Goal: Information Seeking & Learning: Compare options

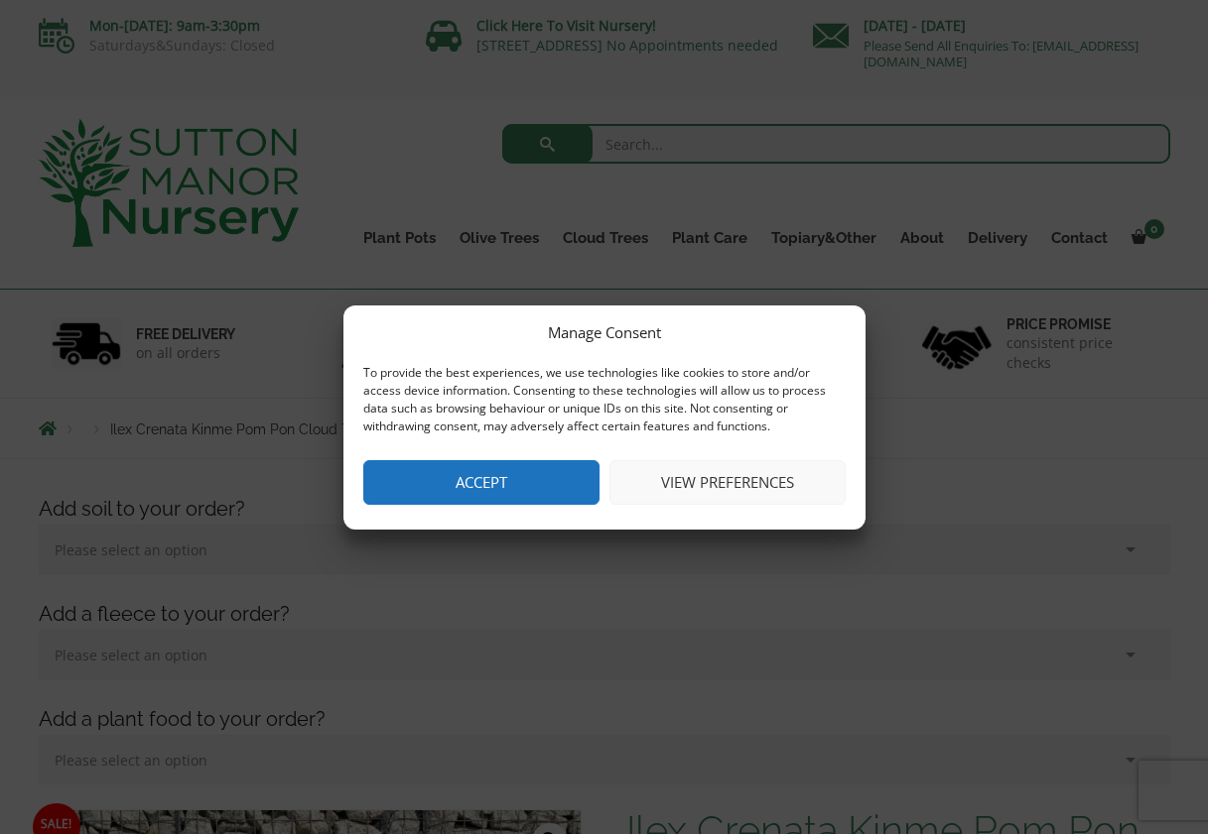
click at [472, 481] on button "Accept" at bounding box center [481, 482] width 236 height 45
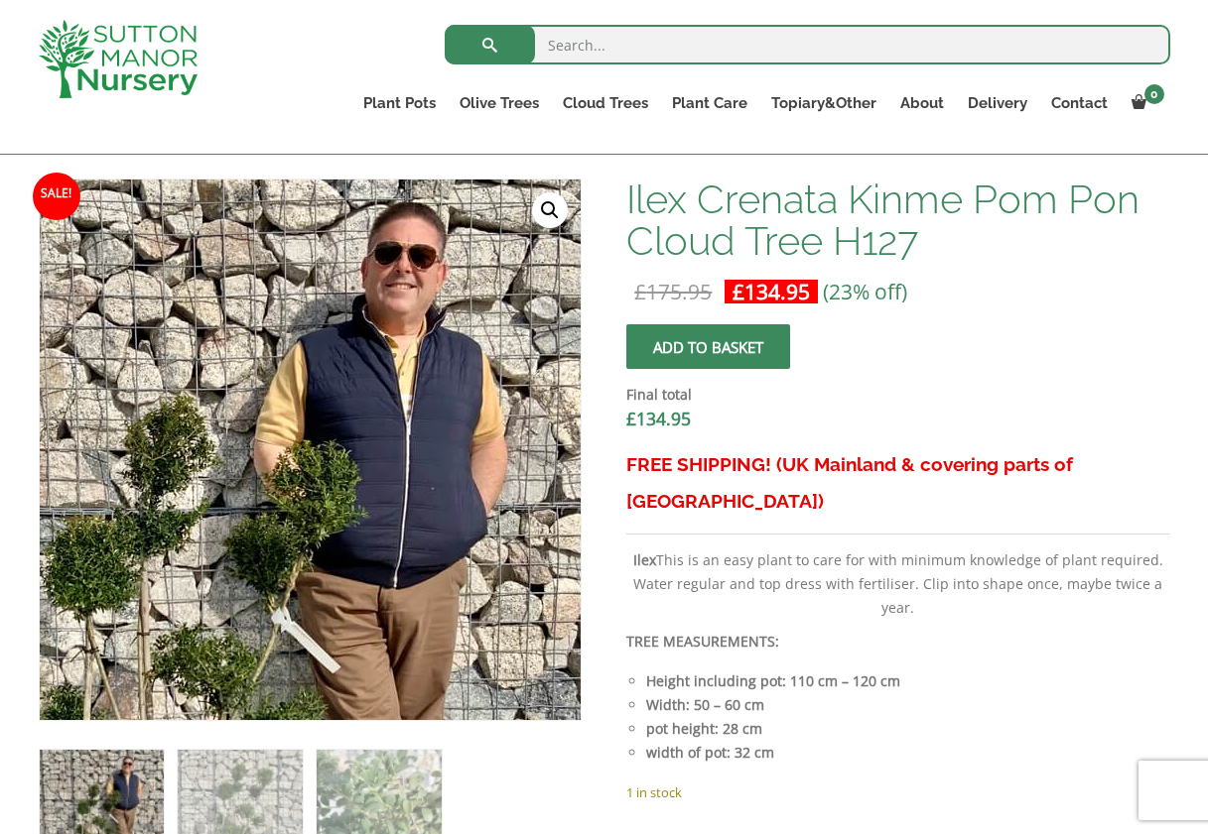
scroll to position [695, 0]
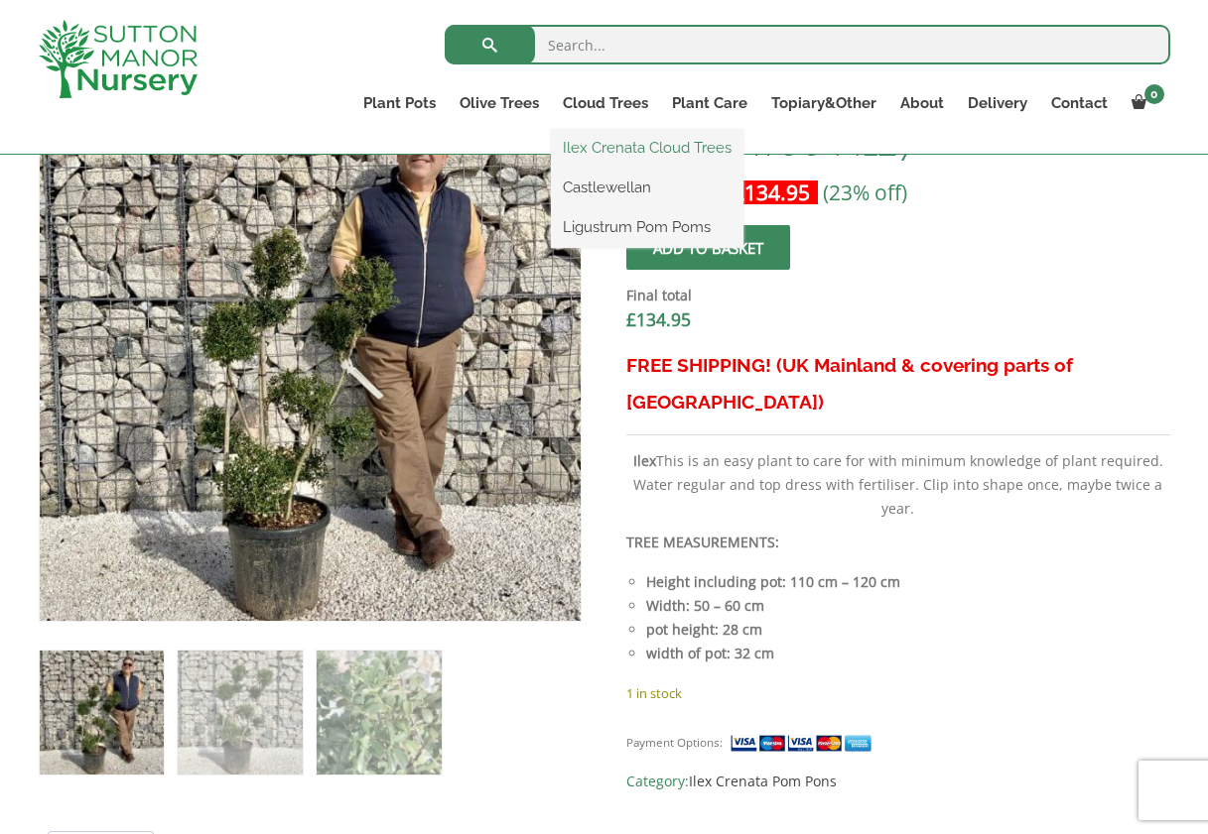
click at [611, 147] on link "Ilex Crenata Cloud Trees" at bounding box center [647, 148] width 192 height 30
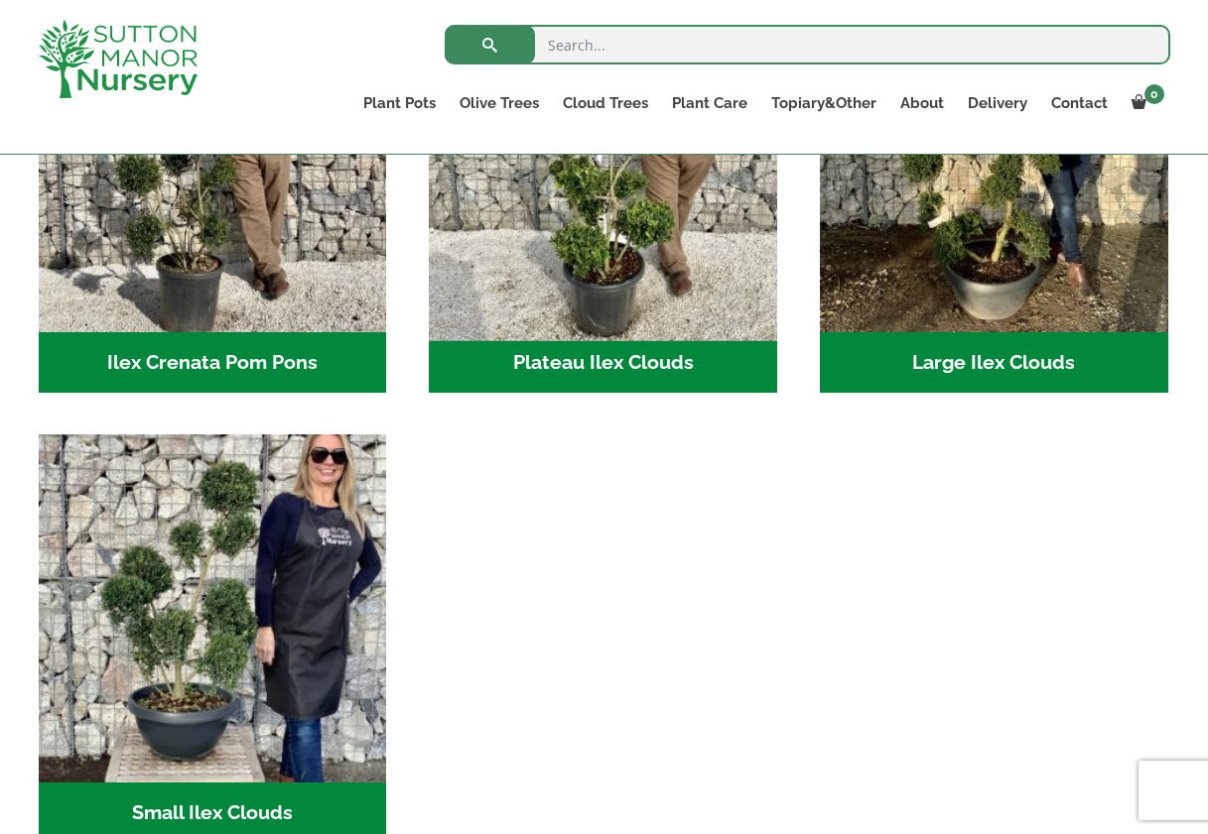
scroll to position [496, 0]
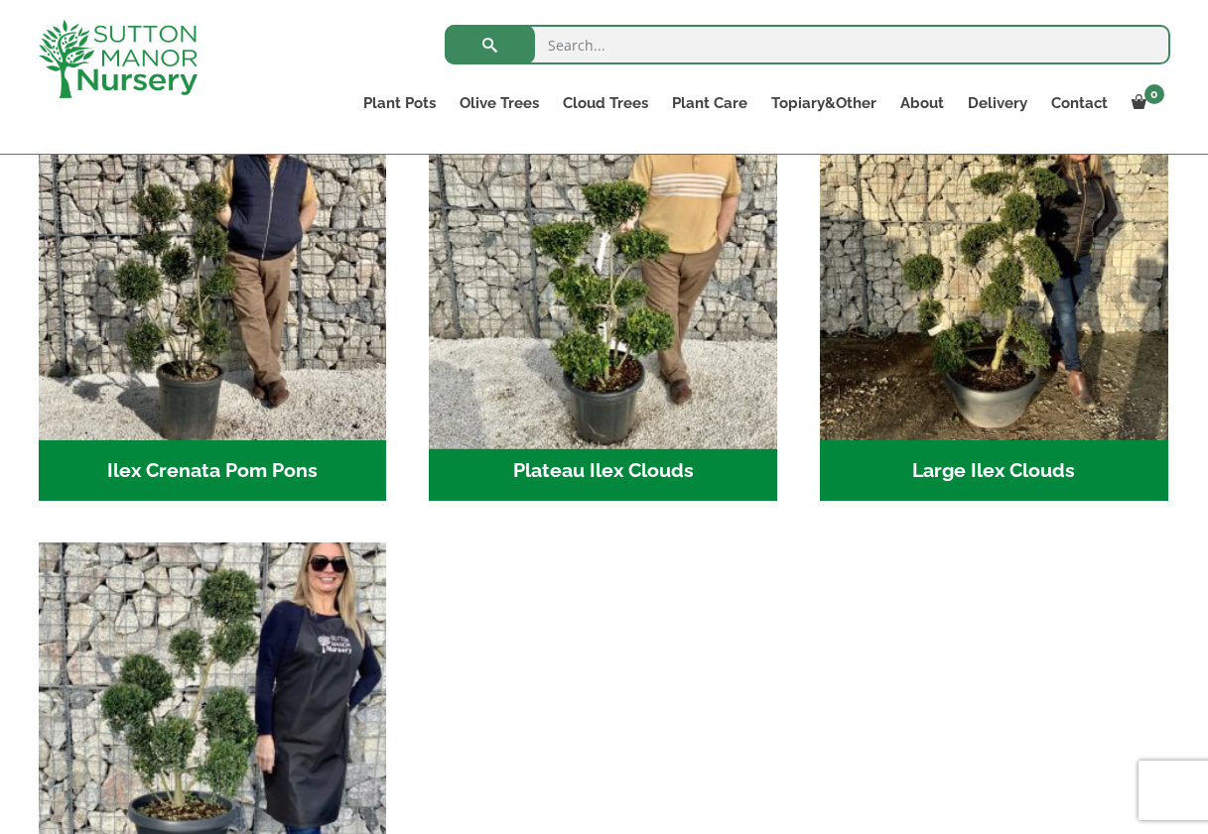
click at [613, 373] on img "Visit product category Plateau Ilex Clouds" at bounding box center [603, 265] width 365 height 365
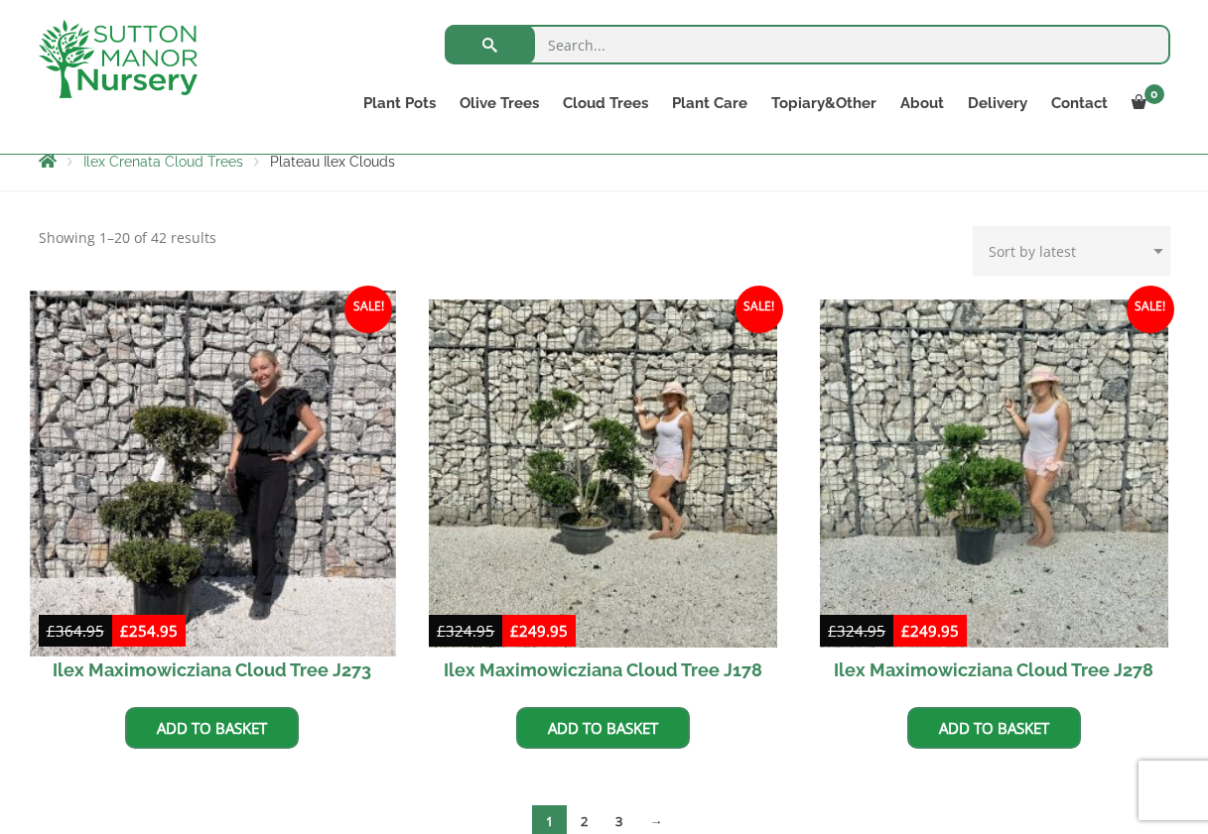
scroll to position [397, 0]
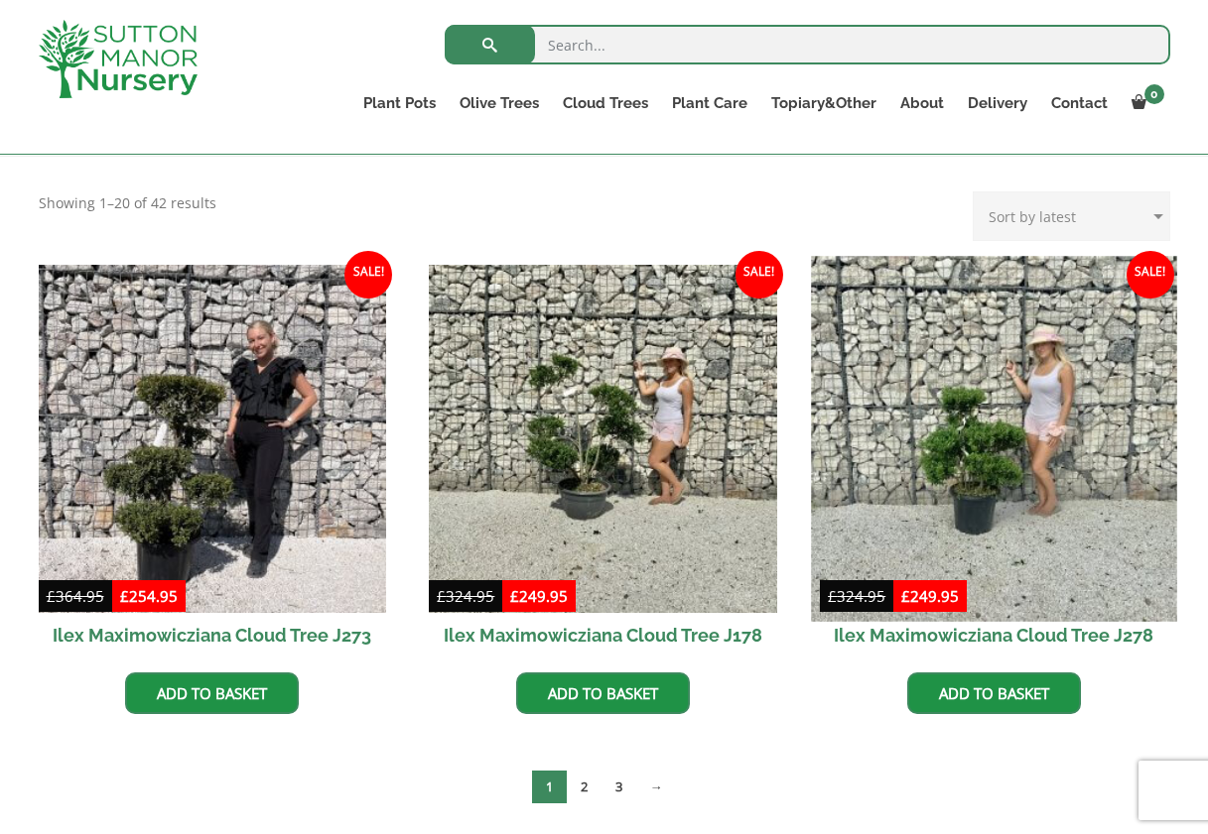
click at [991, 454] on img at bounding box center [993, 438] width 365 height 365
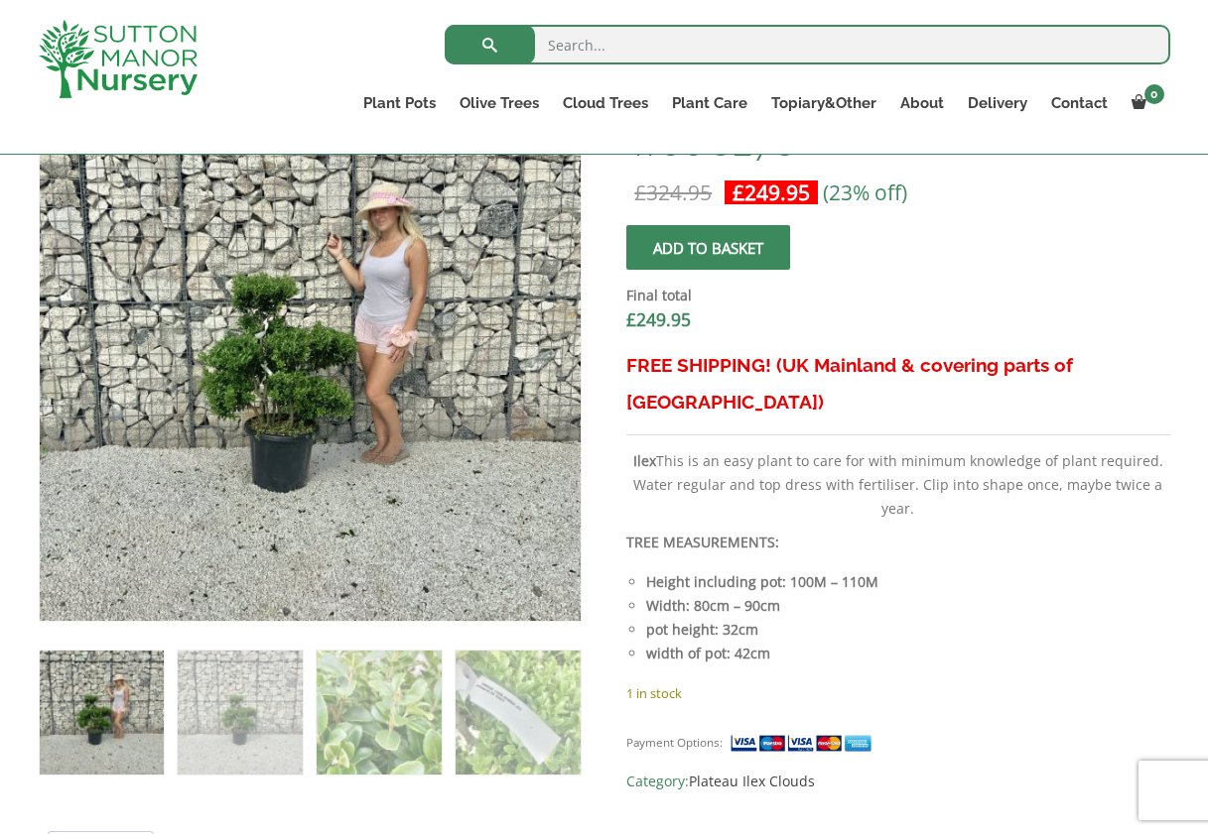
scroll to position [893, 0]
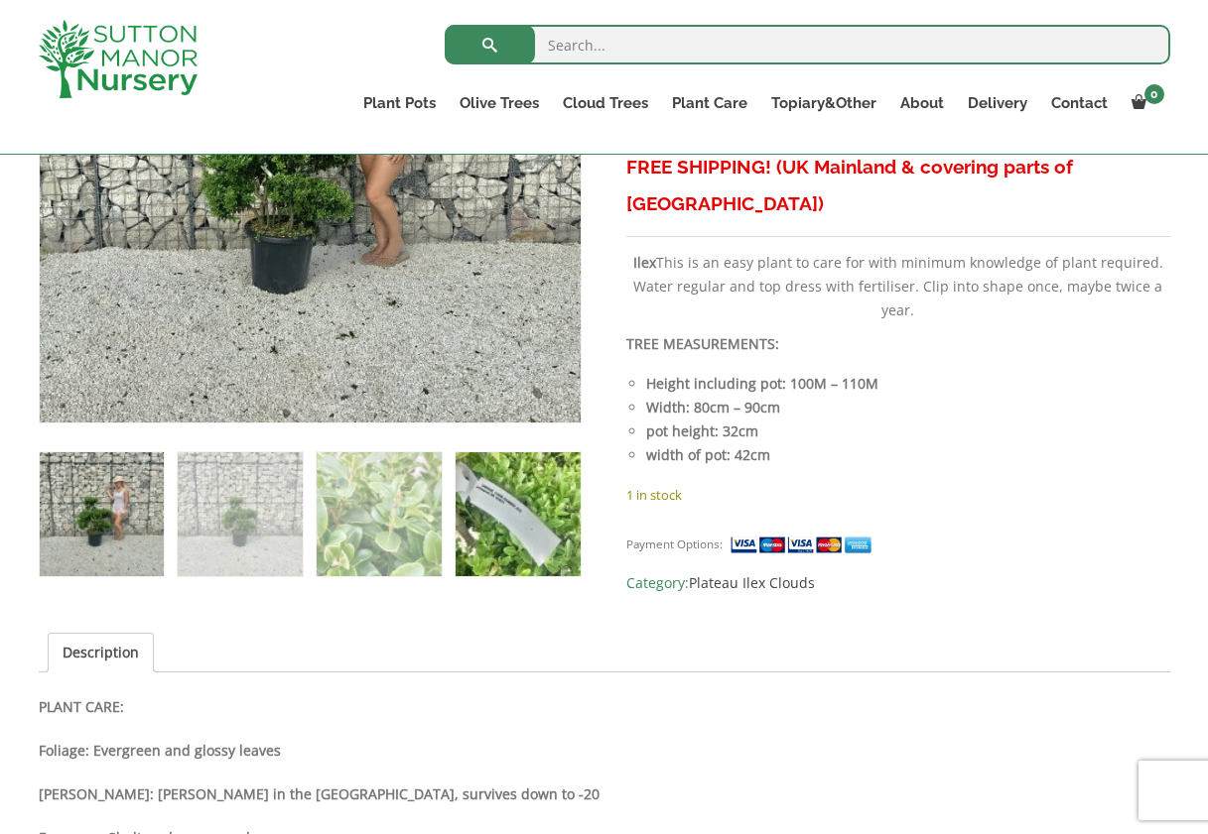
click at [553, 534] on img at bounding box center [517, 514] width 124 height 124
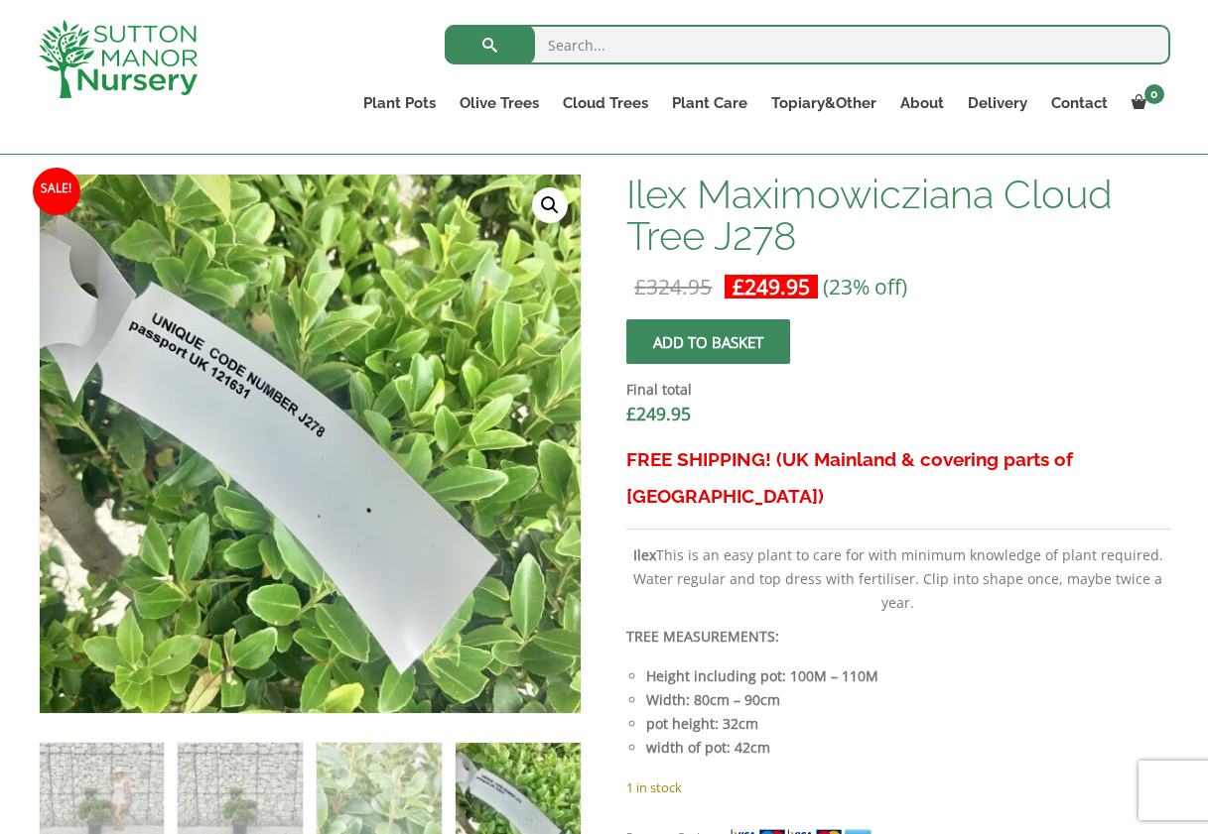
scroll to position [595, 0]
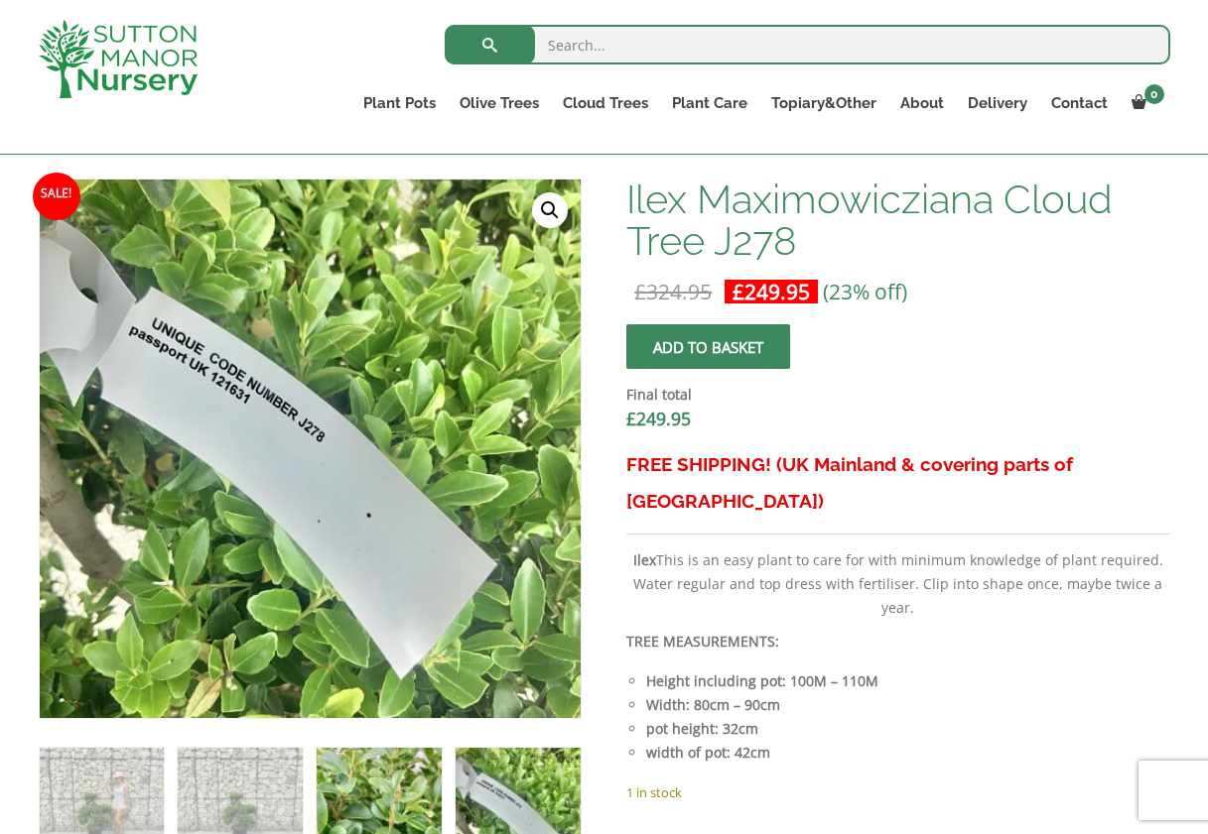
click at [398, 810] on img at bounding box center [379, 810] width 124 height 124
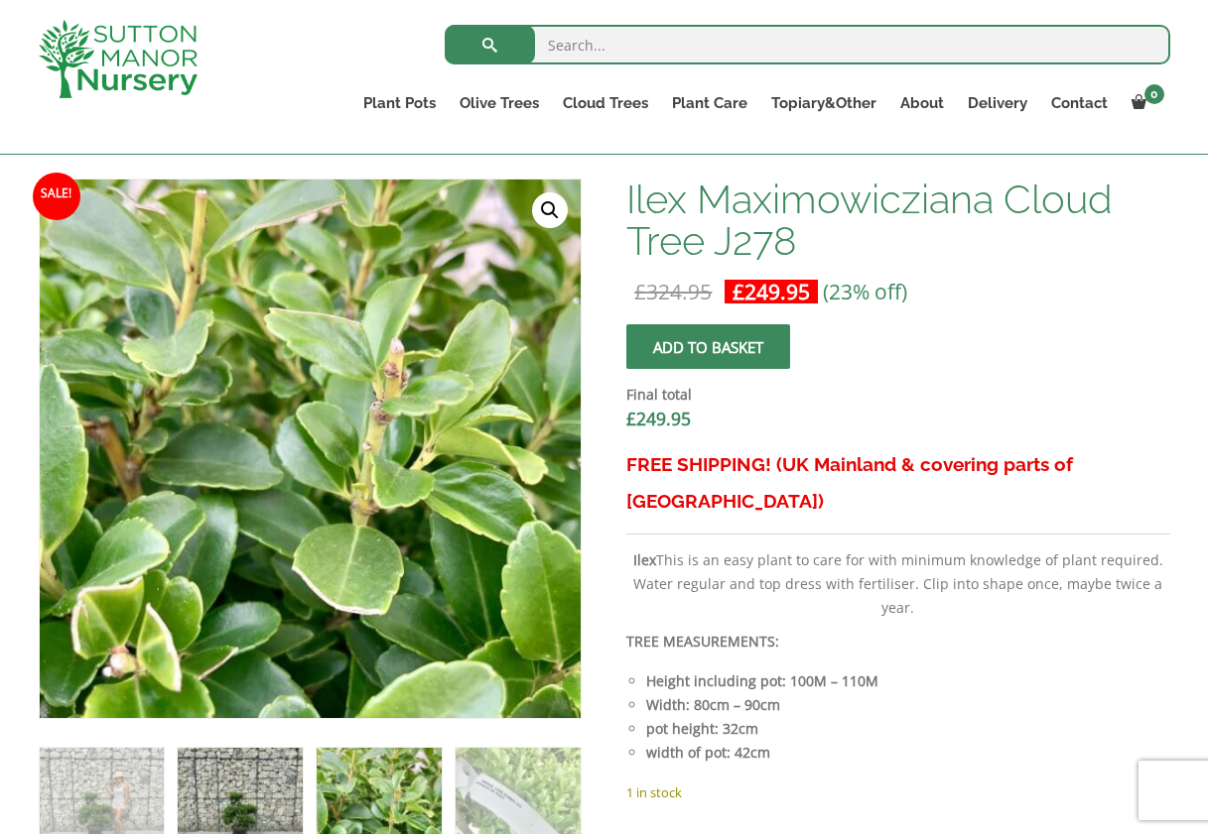
click at [257, 807] on img at bounding box center [240, 810] width 124 height 124
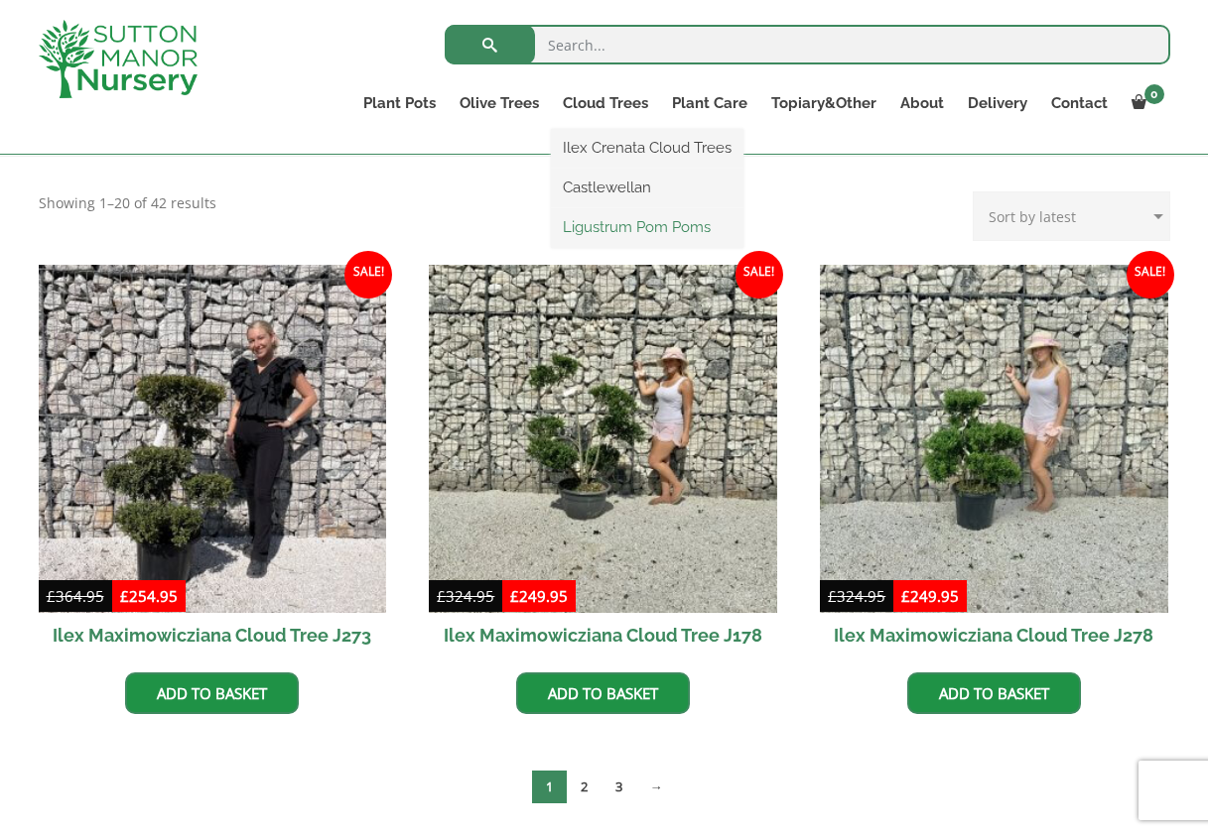
click at [638, 226] on link "Ligustrum Pom Poms" at bounding box center [647, 227] width 192 height 30
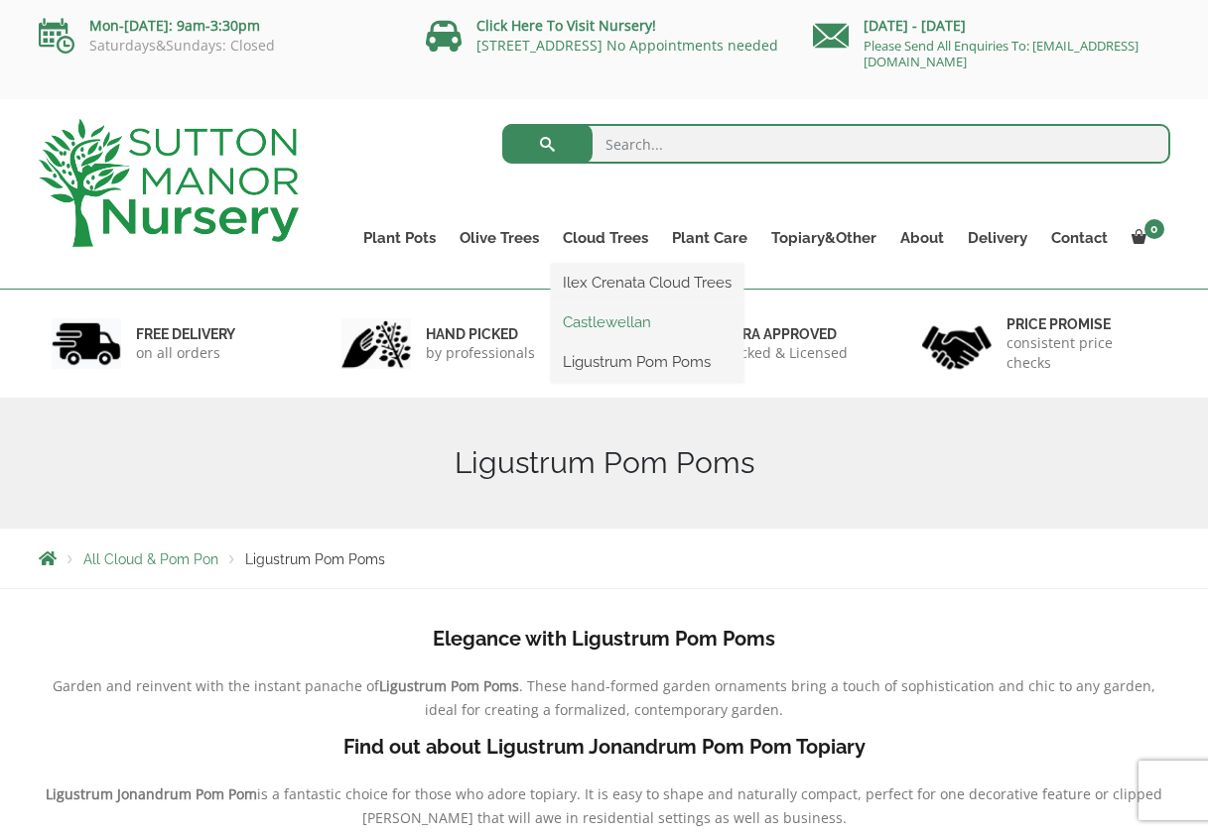
click at [625, 323] on link "Castlewellan" at bounding box center [647, 323] width 192 height 30
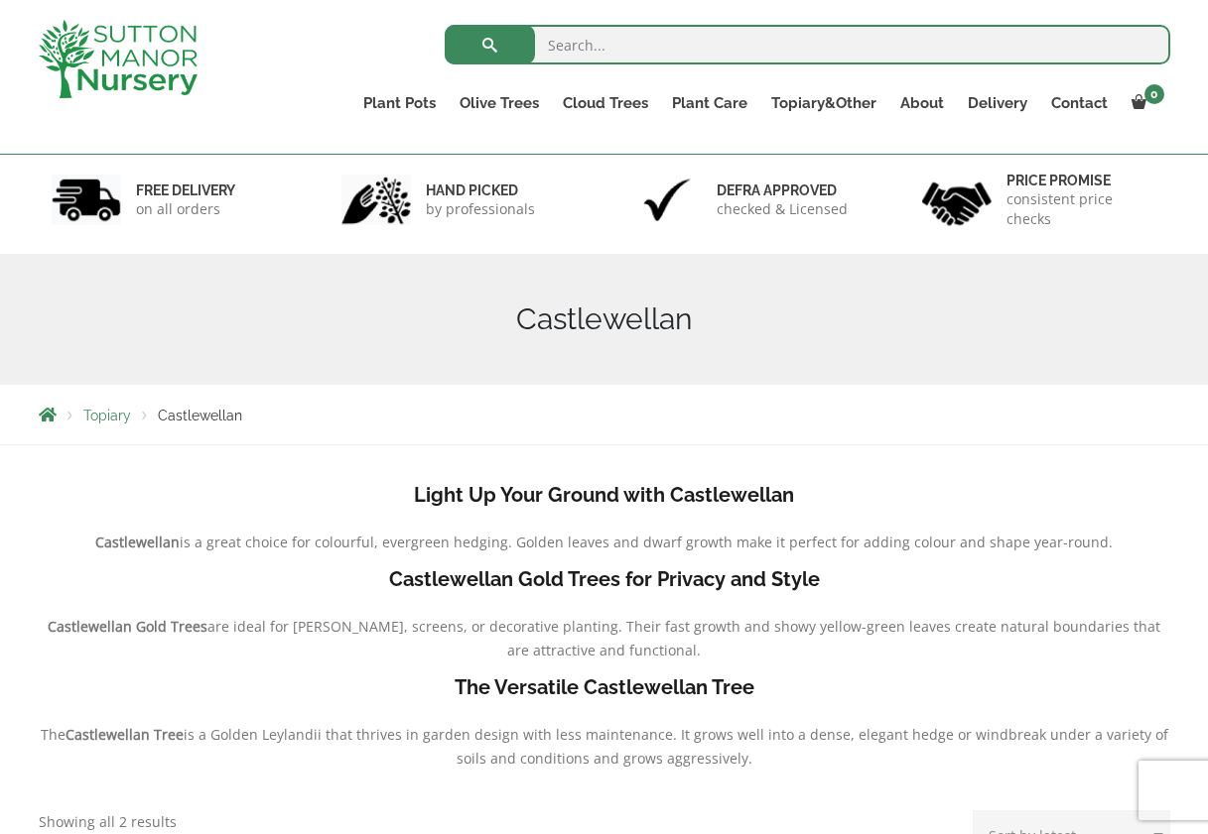
scroll to position [99, 0]
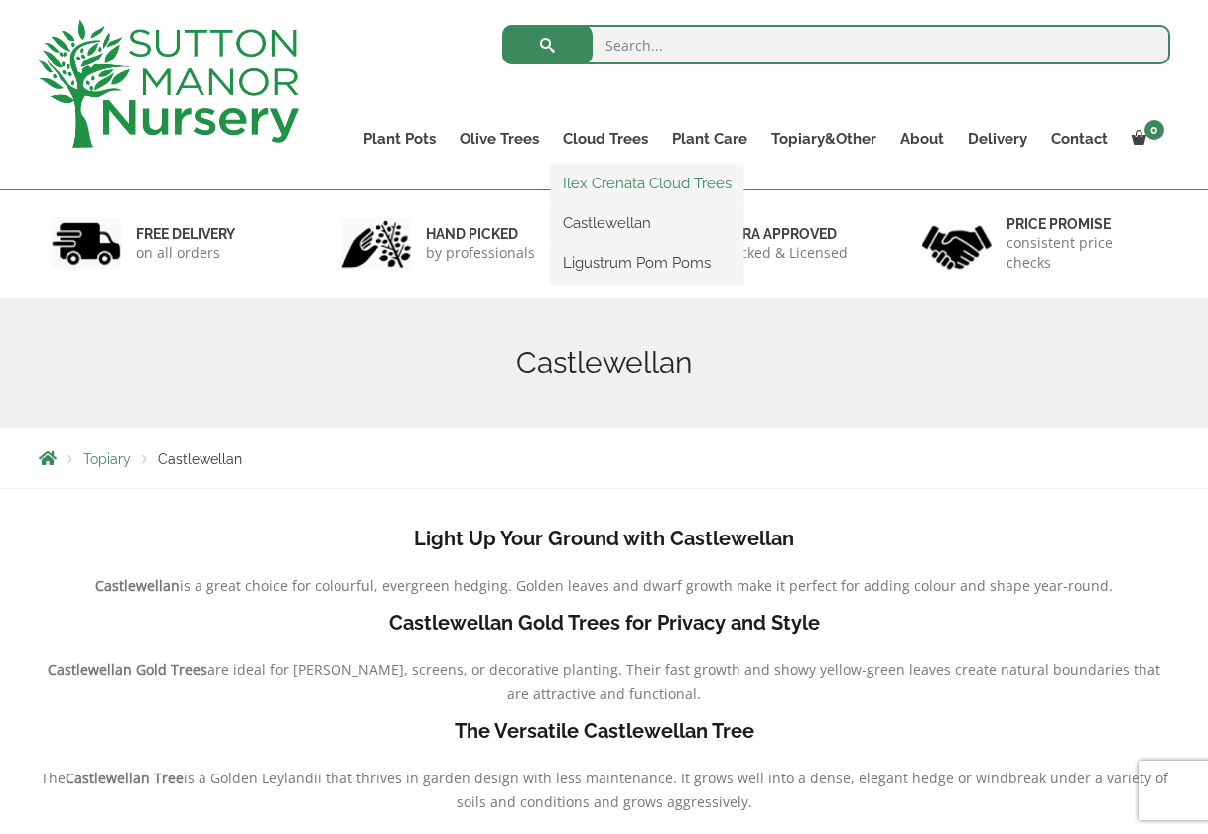
click at [625, 187] on link "Ilex Crenata Cloud Trees" at bounding box center [647, 184] width 192 height 30
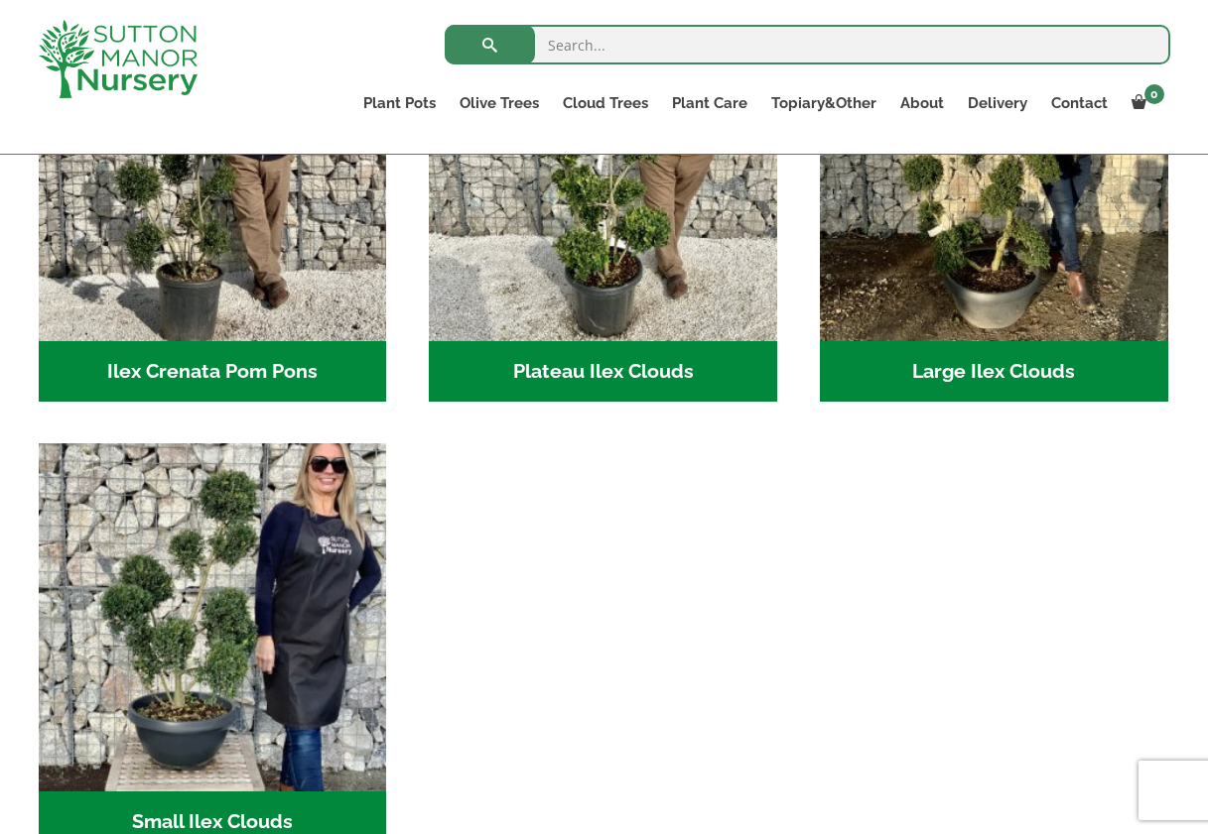
scroll to position [397, 0]
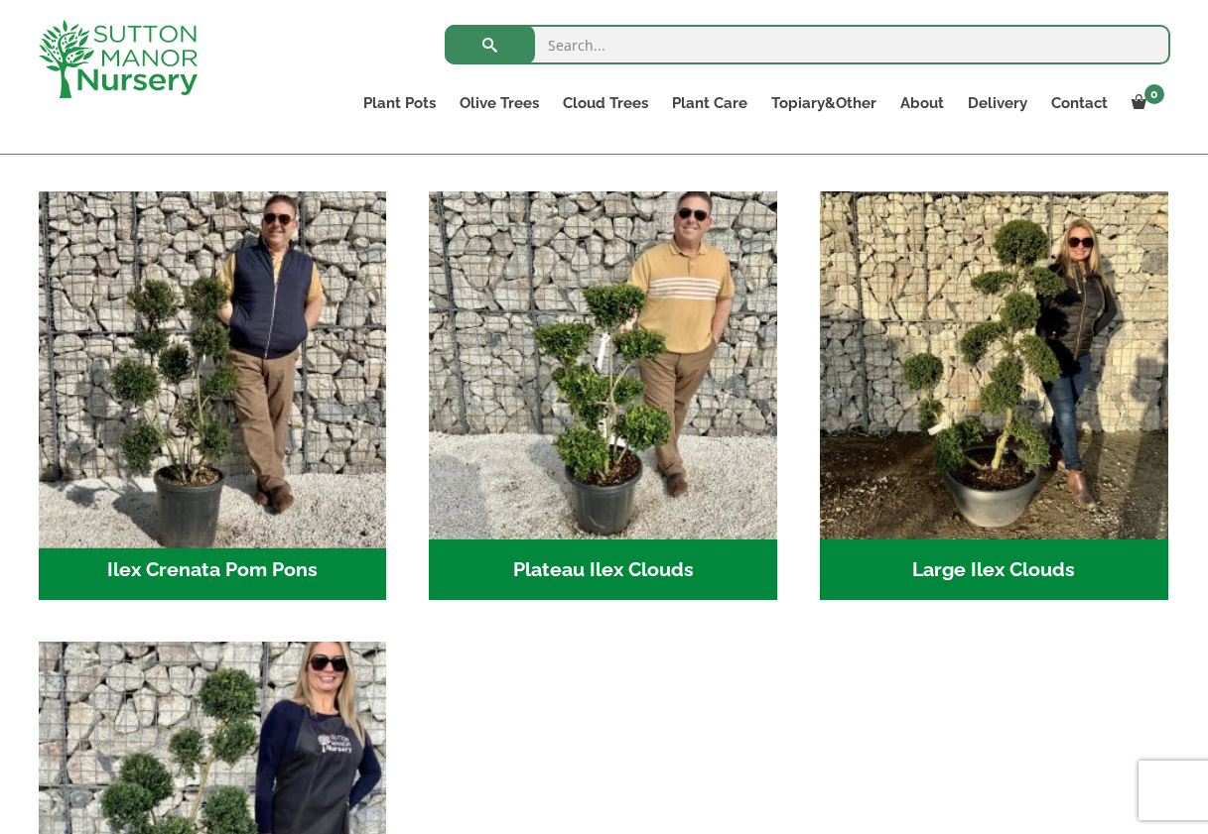
click at [230, 481] on img "Visit product category Ilex Crenata Pom Pons" at bounding box center [212, 365] width 365 height 365
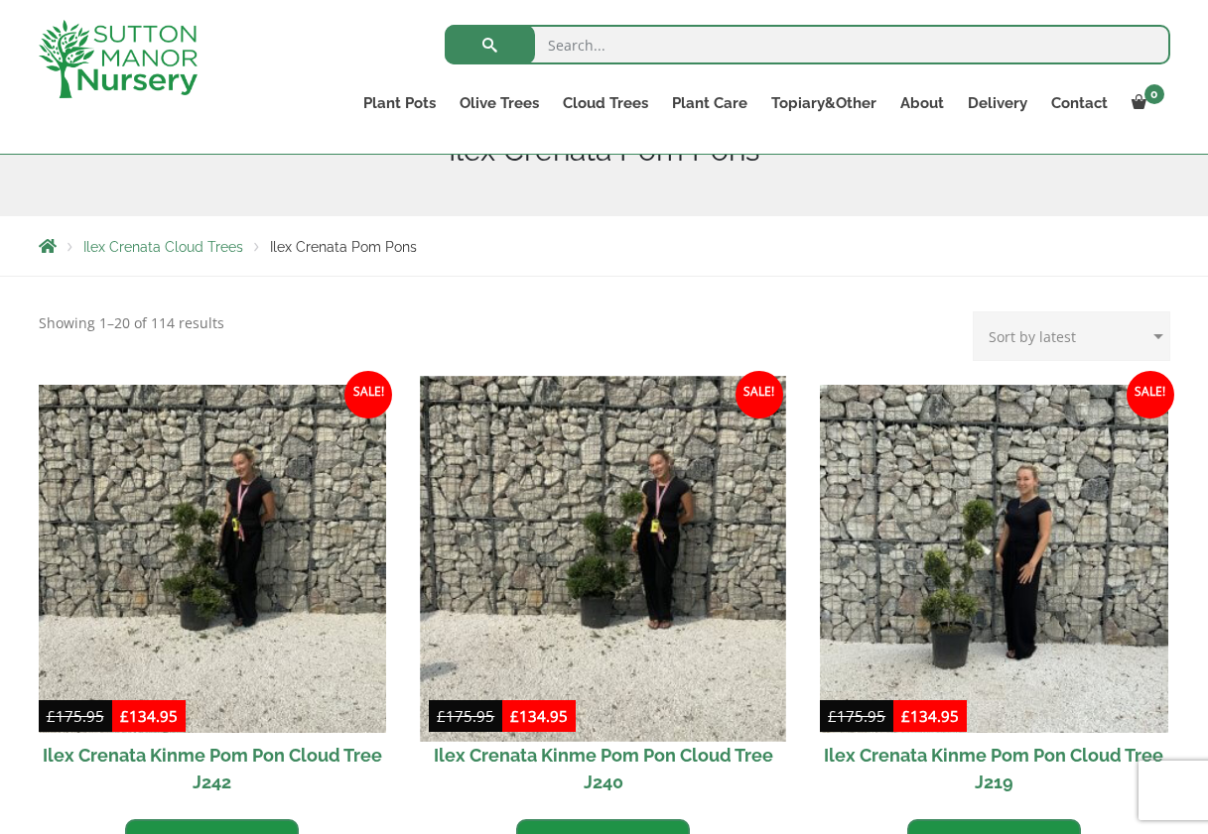
scroll to position [397, 0]
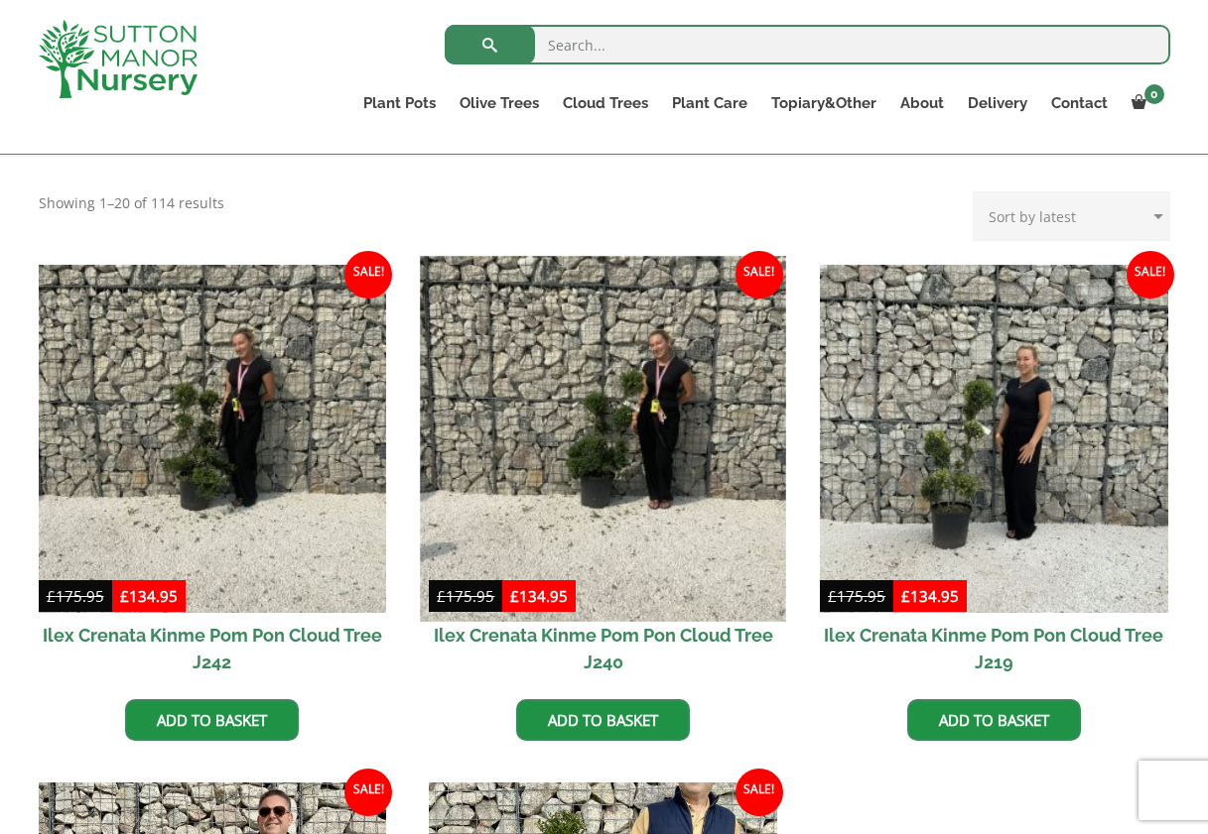
click at [639, 473] on img at bounding box center [603, 438] width 365 height 365
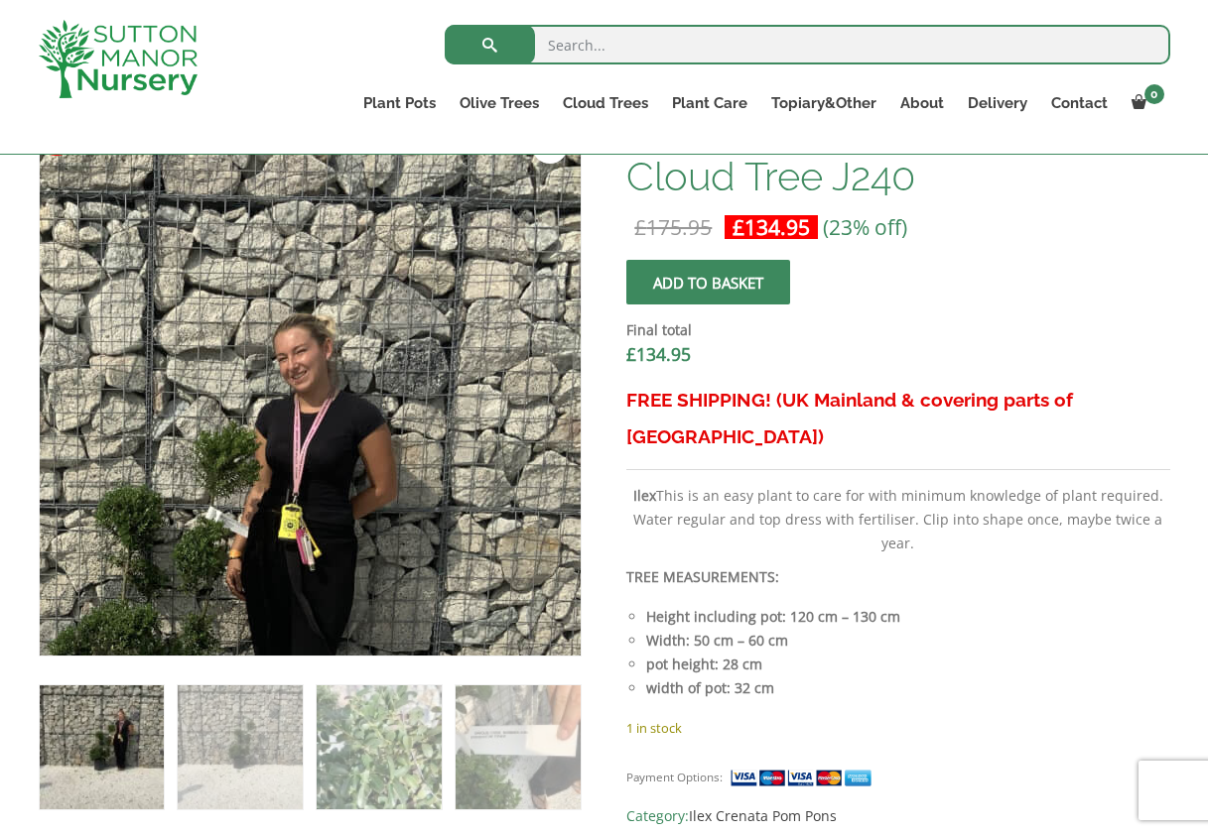
scroll to position [695, 0]
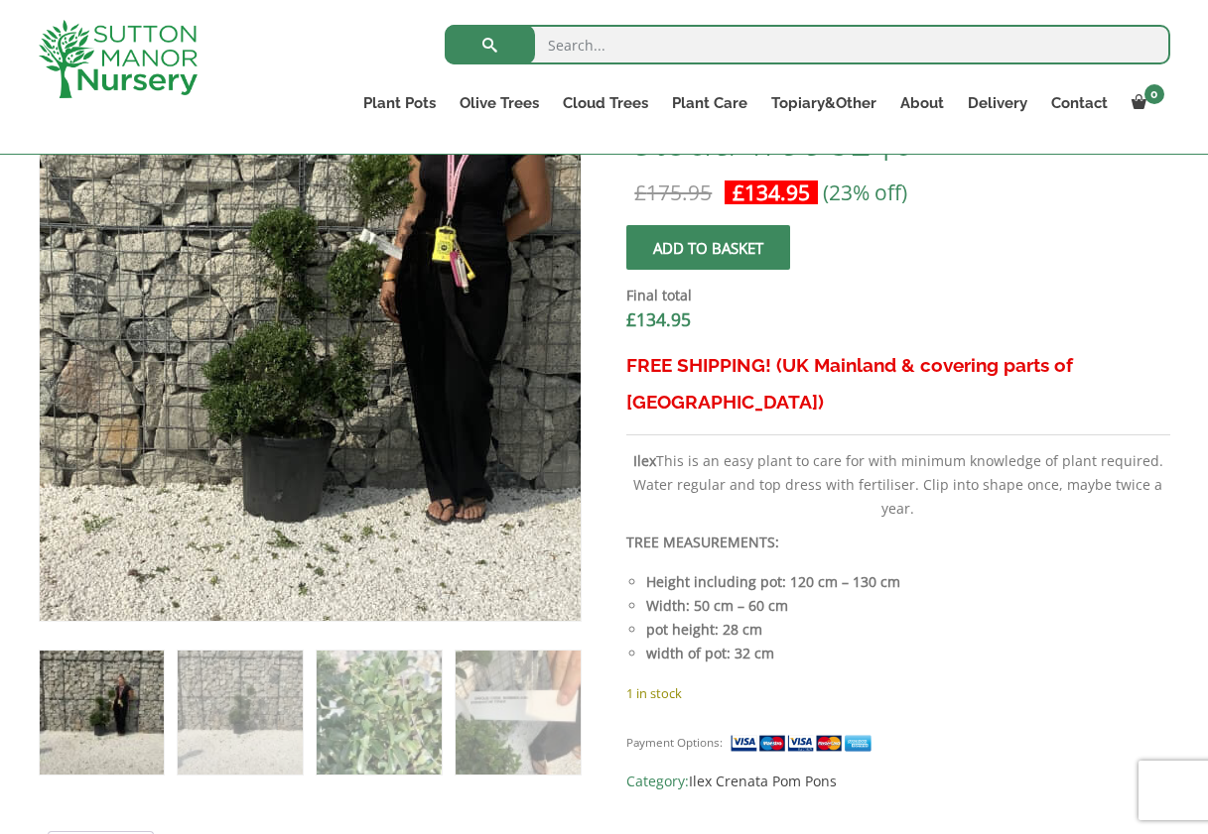
click at [318, 372] on img at bounding box center [303, 333] width 992 height 992
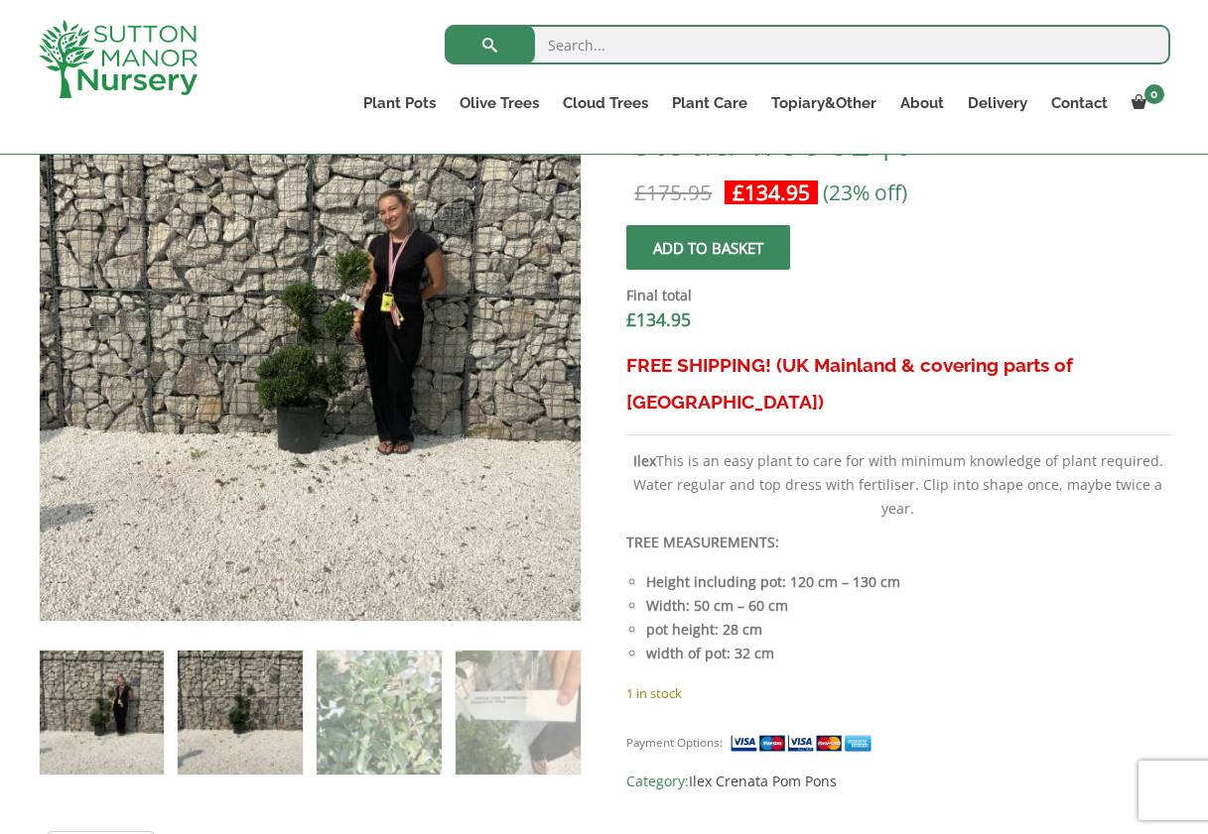
click at [233, 722] on img at bounding box center [240, 713] width 124 height 124
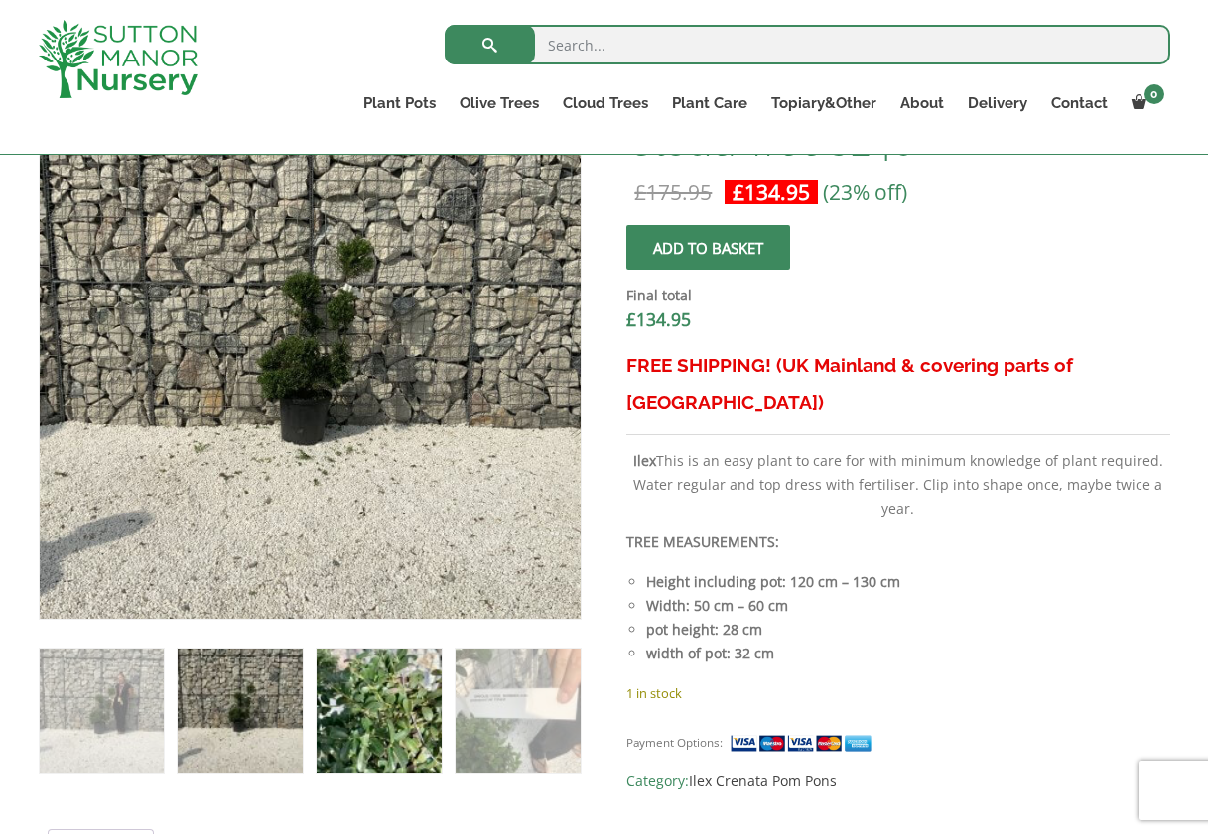
click at [366, 707] on img at bounding box center [379, 711] width 124 height 124
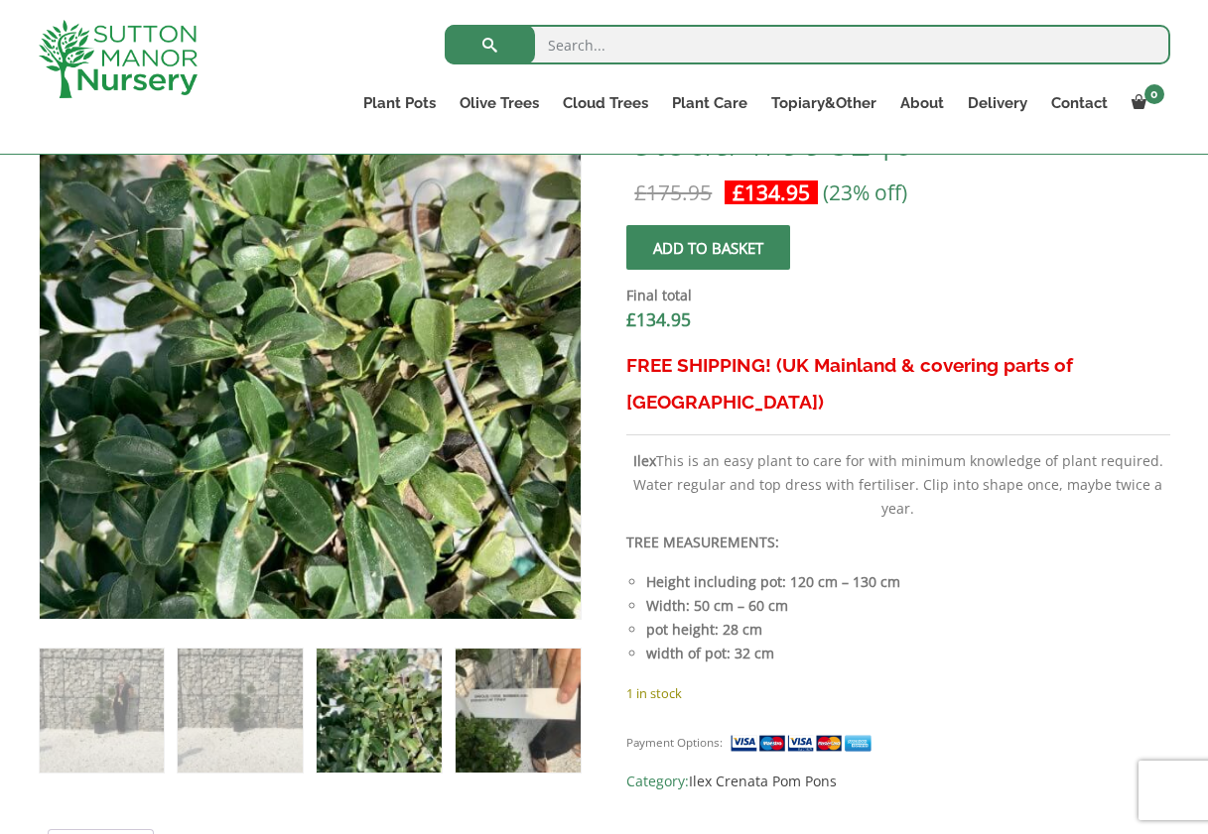
click at [507, 708] on img at bounding box center [517, 711] width 124 height 124
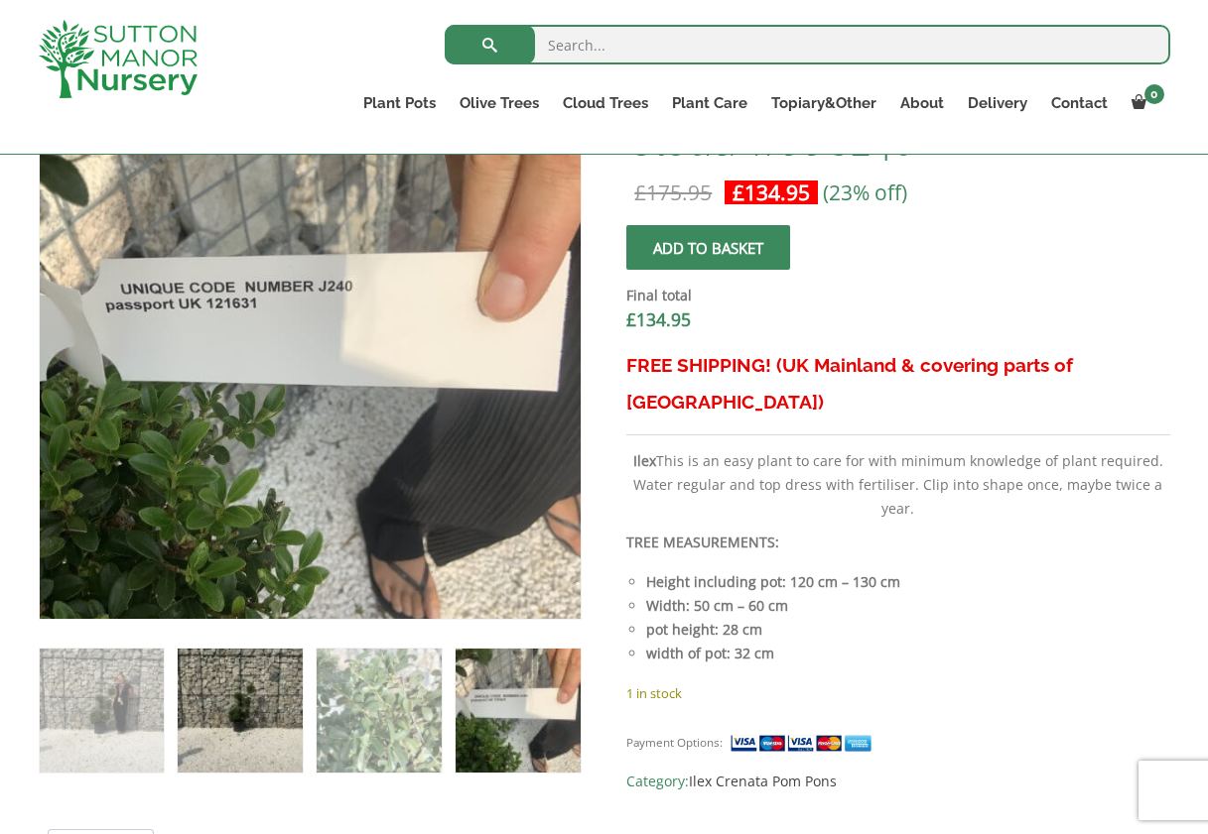
click at [277, 713] on img at bounding box center [240, 711] width 124 height 124
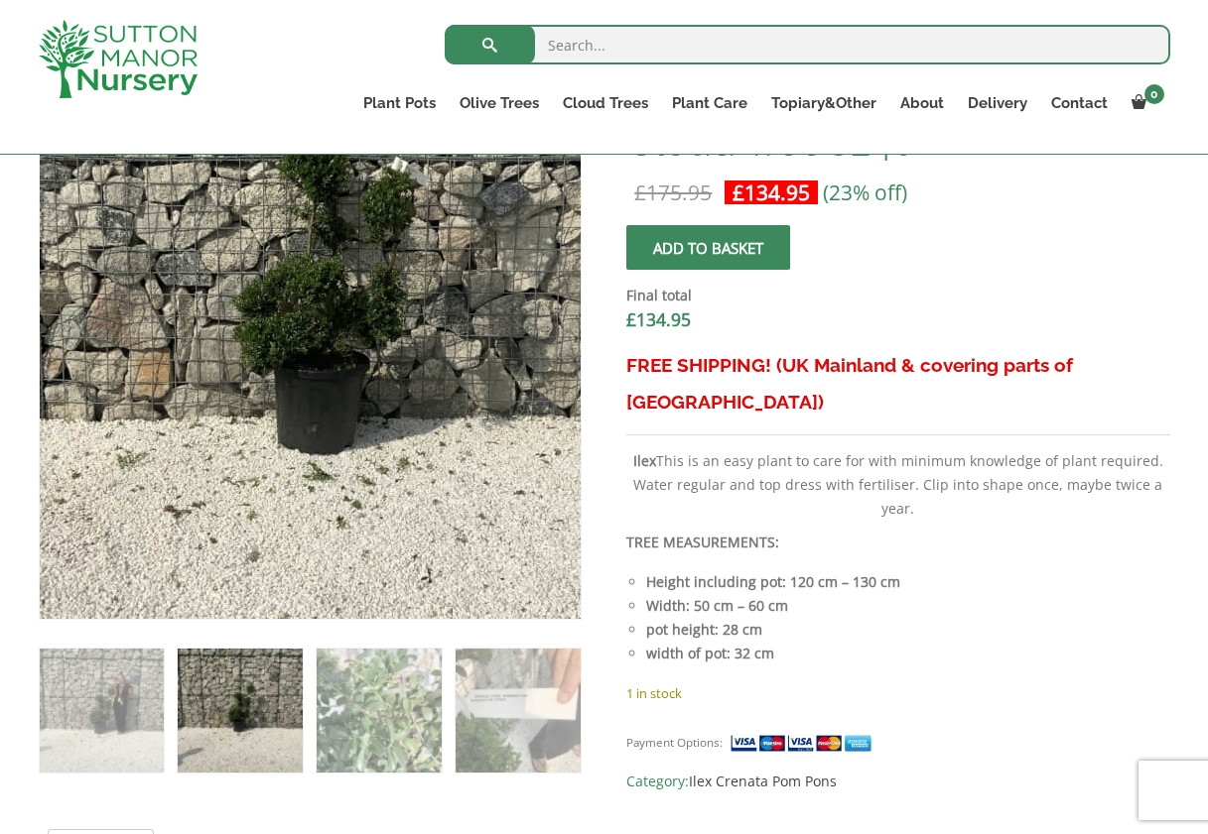
click at [285, 436] on img at bounding box center [330, 281] width 992 height 992
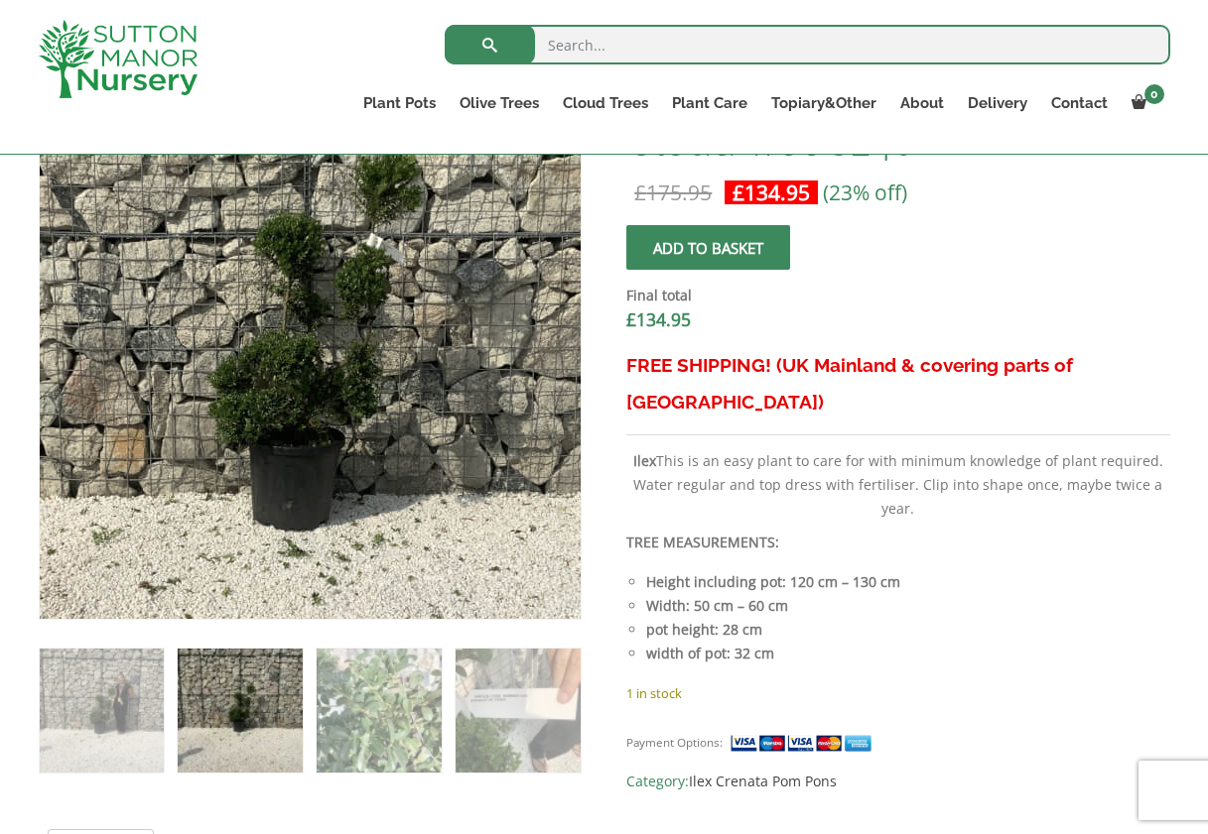
click at [315, 343] on img at bounding box center [305, 357] width 992 height 992
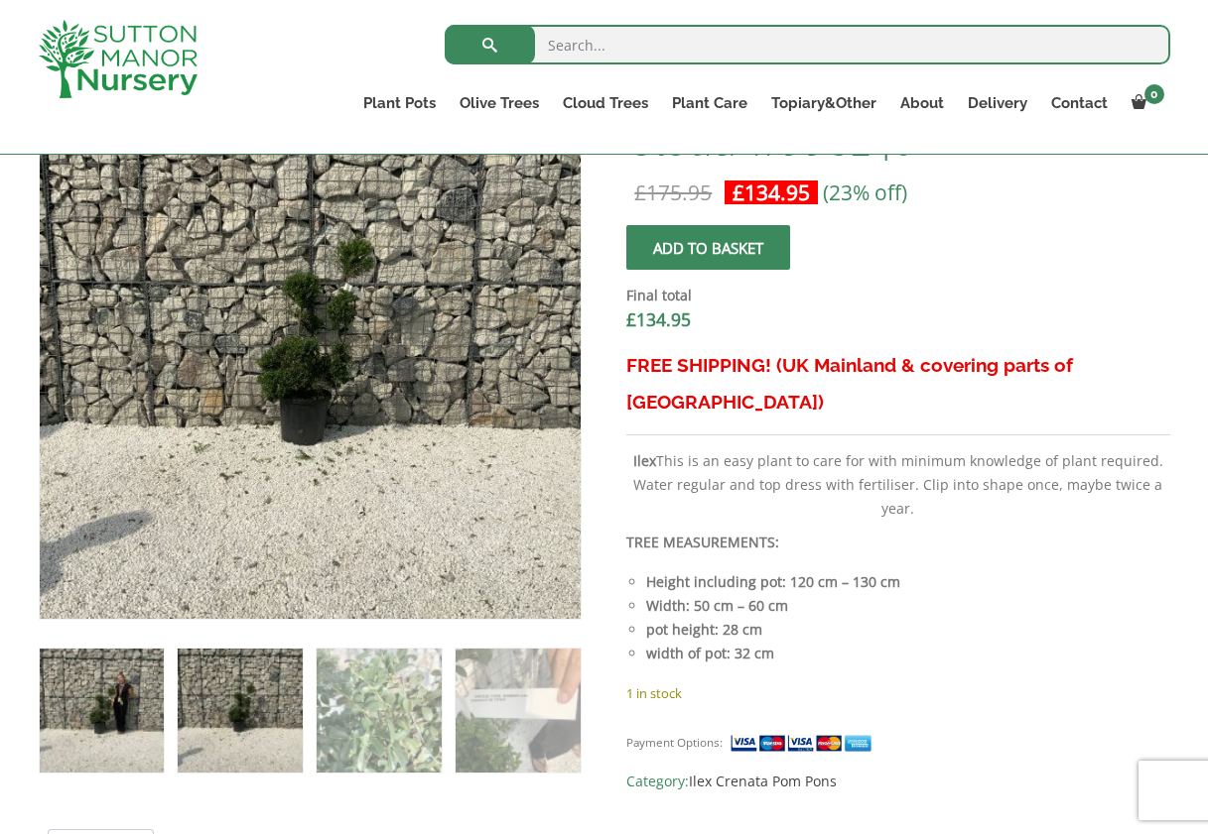
click at [140, 688] on img at bounding box center [102, 711] width 124 height 124
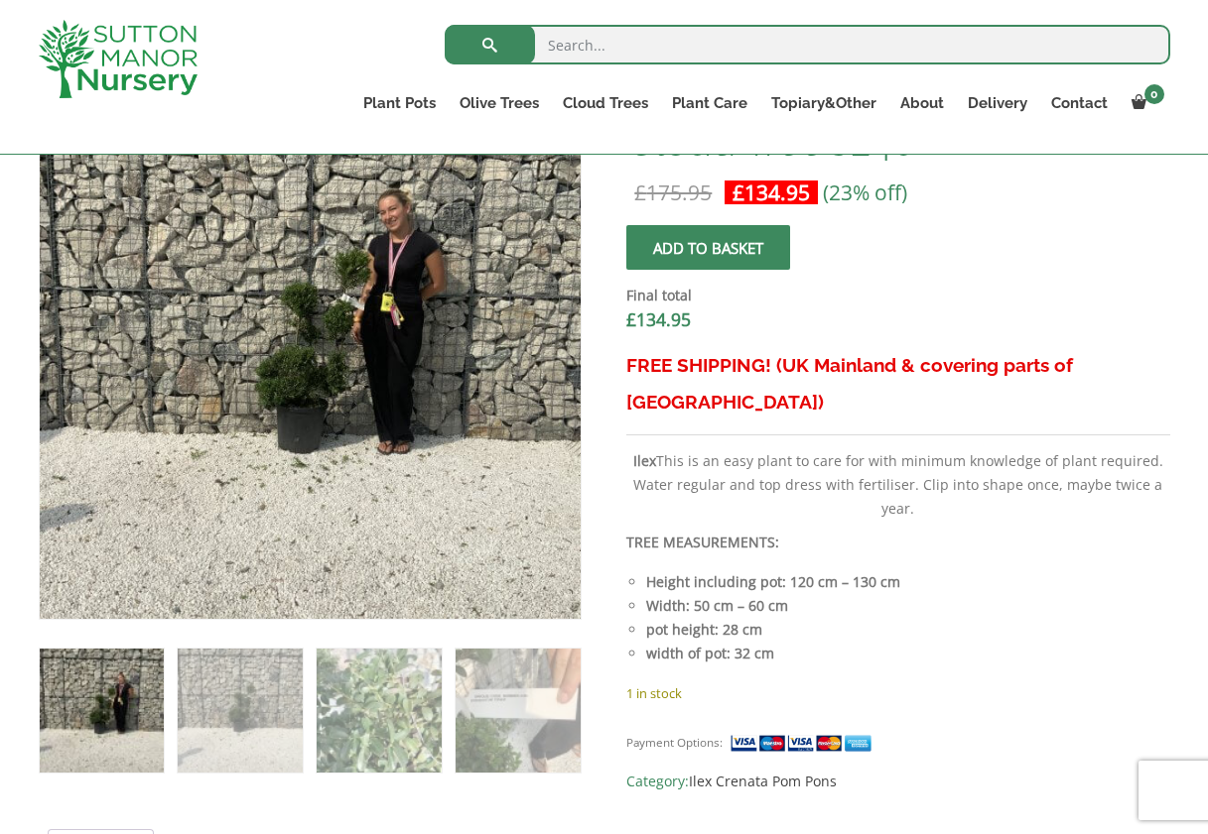
click at [137, 688] on img at bounding box center [102, 711] width 124 height 124
click at [136, 689] on img at bounding box center [102, 711] width 124 height 124
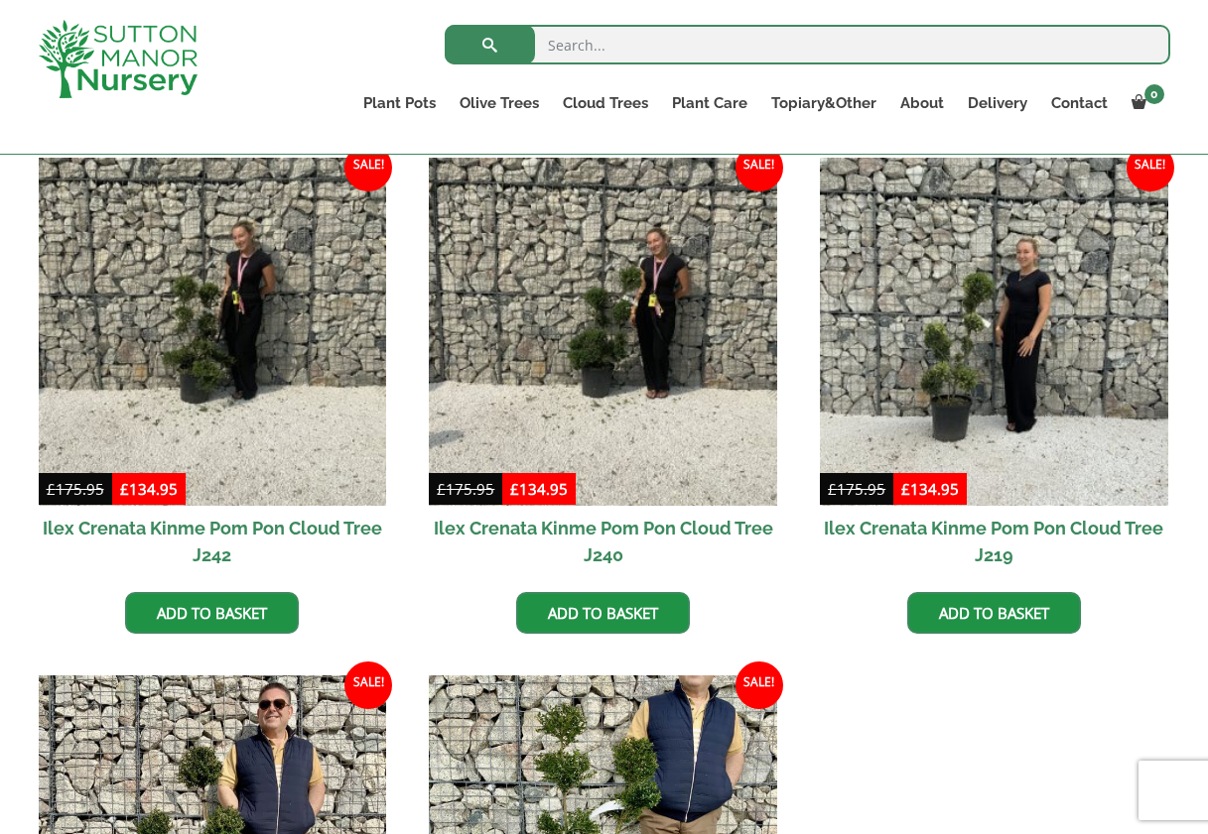
scroll to position [496, 0]
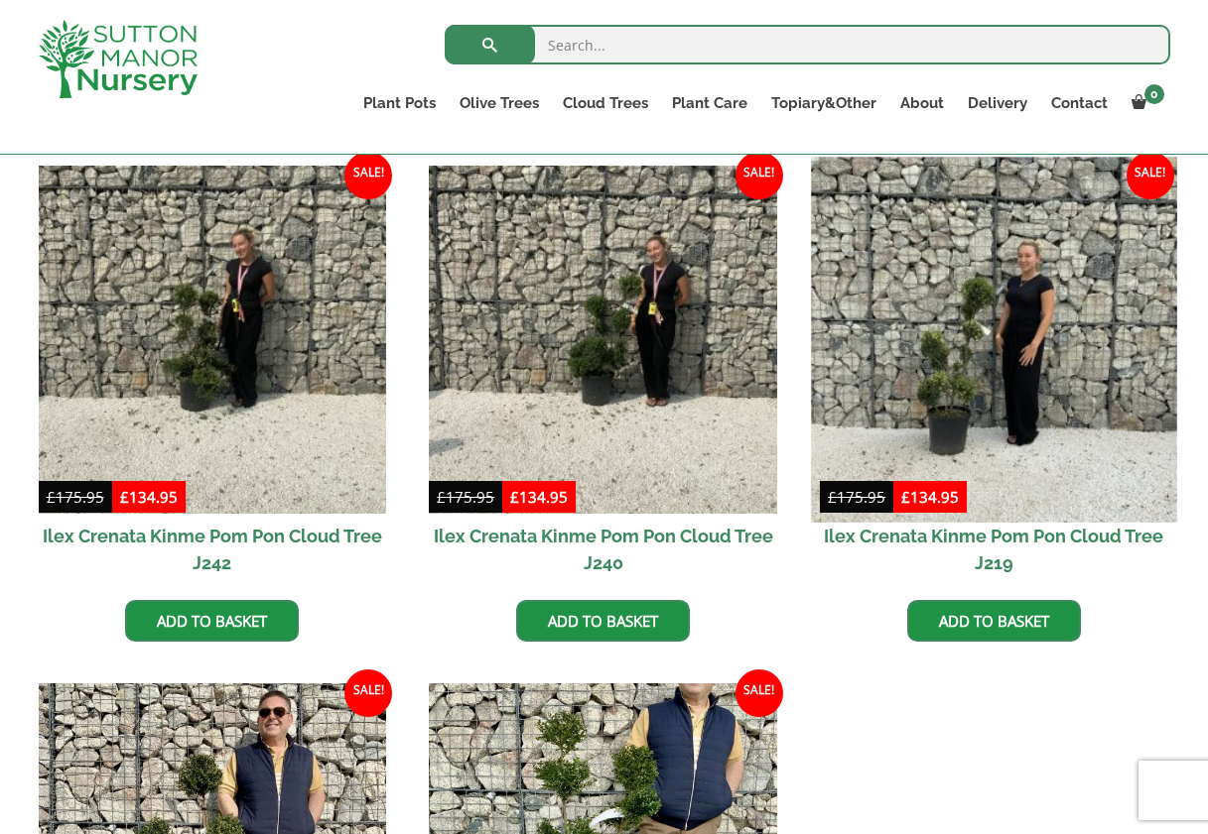
click at [1005, 403] on img at bounding box center [993, 339] width 365 height 365
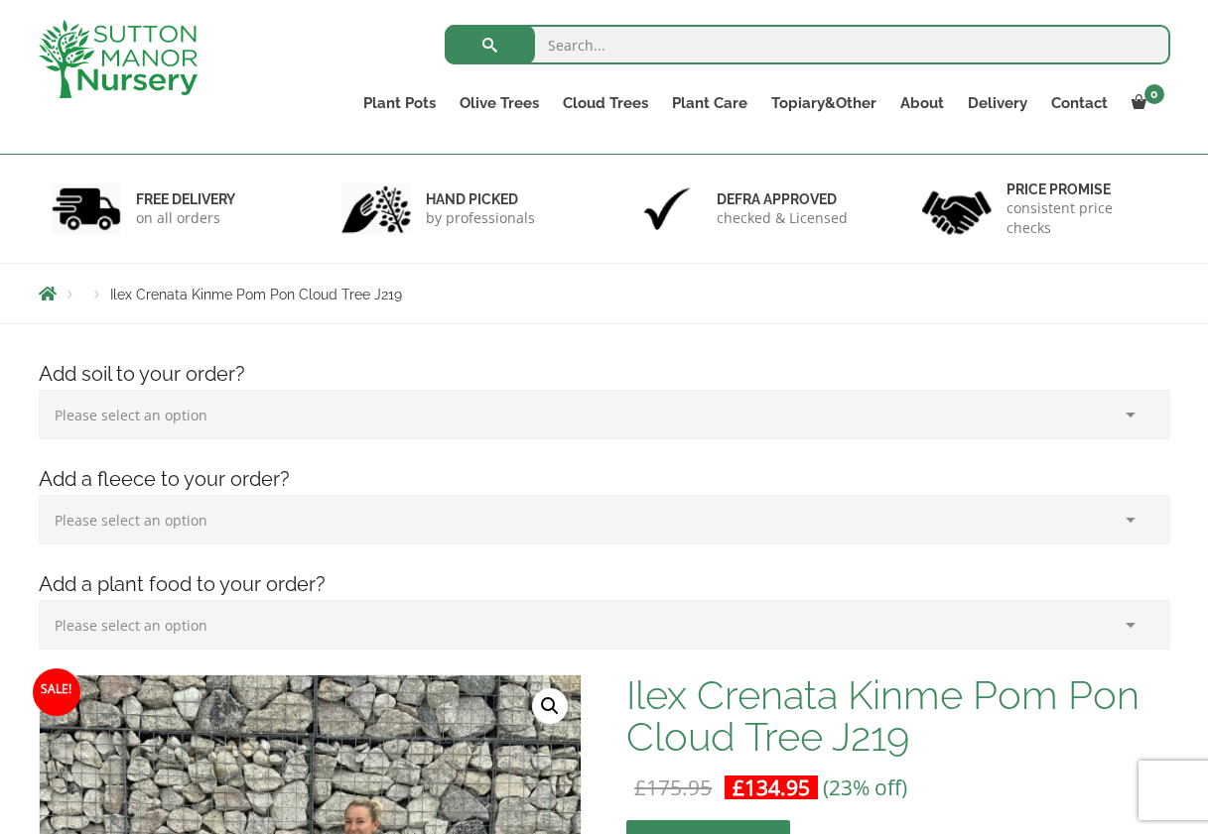
scroll to position [397, 0]
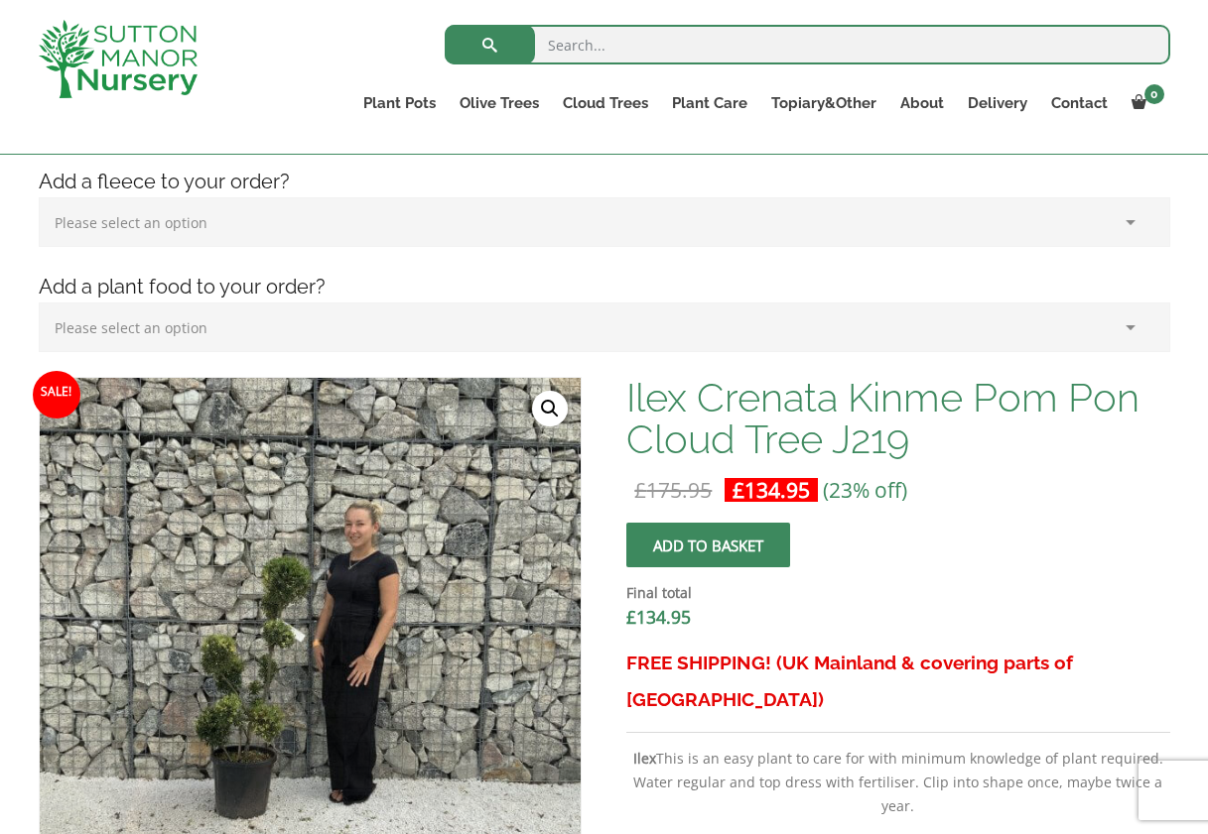
click at [548, 408] on link "🔍" at bounding box center [550, 409] width 36 height 36
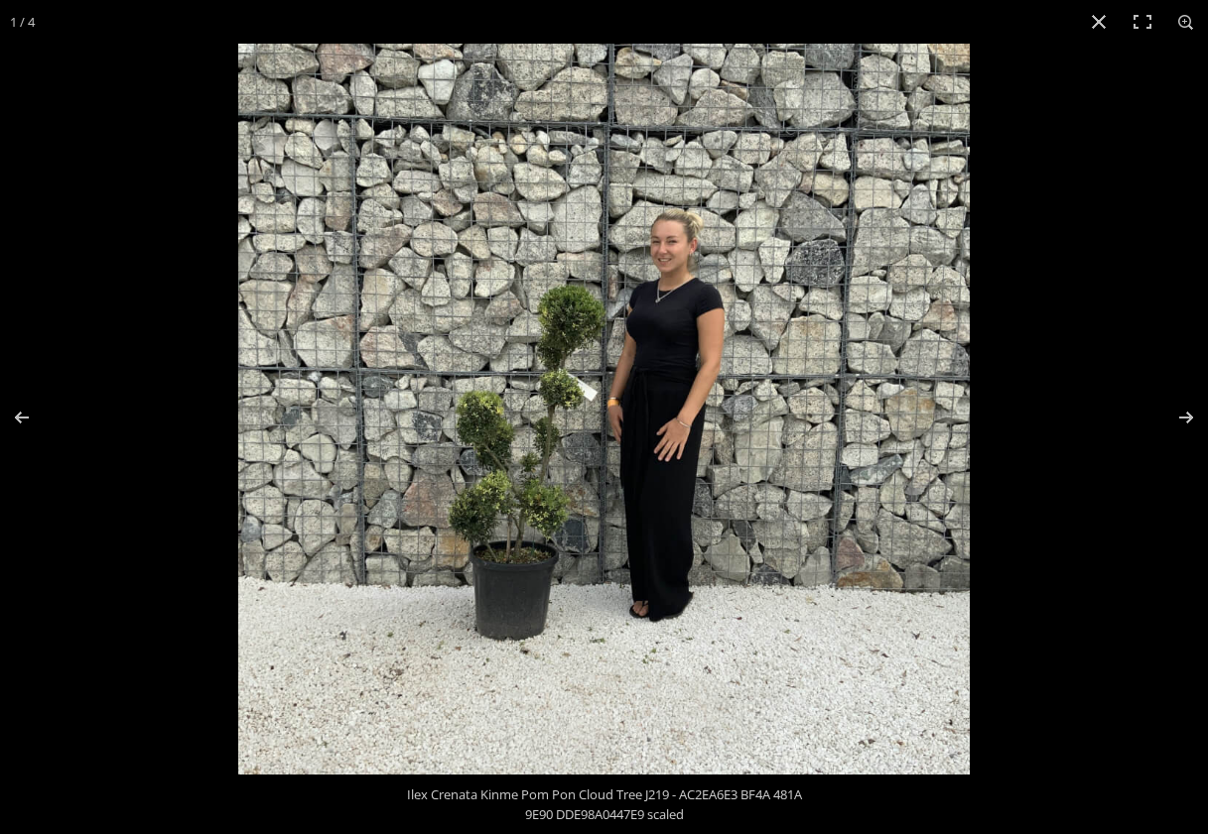
click at [577, 486] on img at bounding box center [603, 409] width 731 height 731
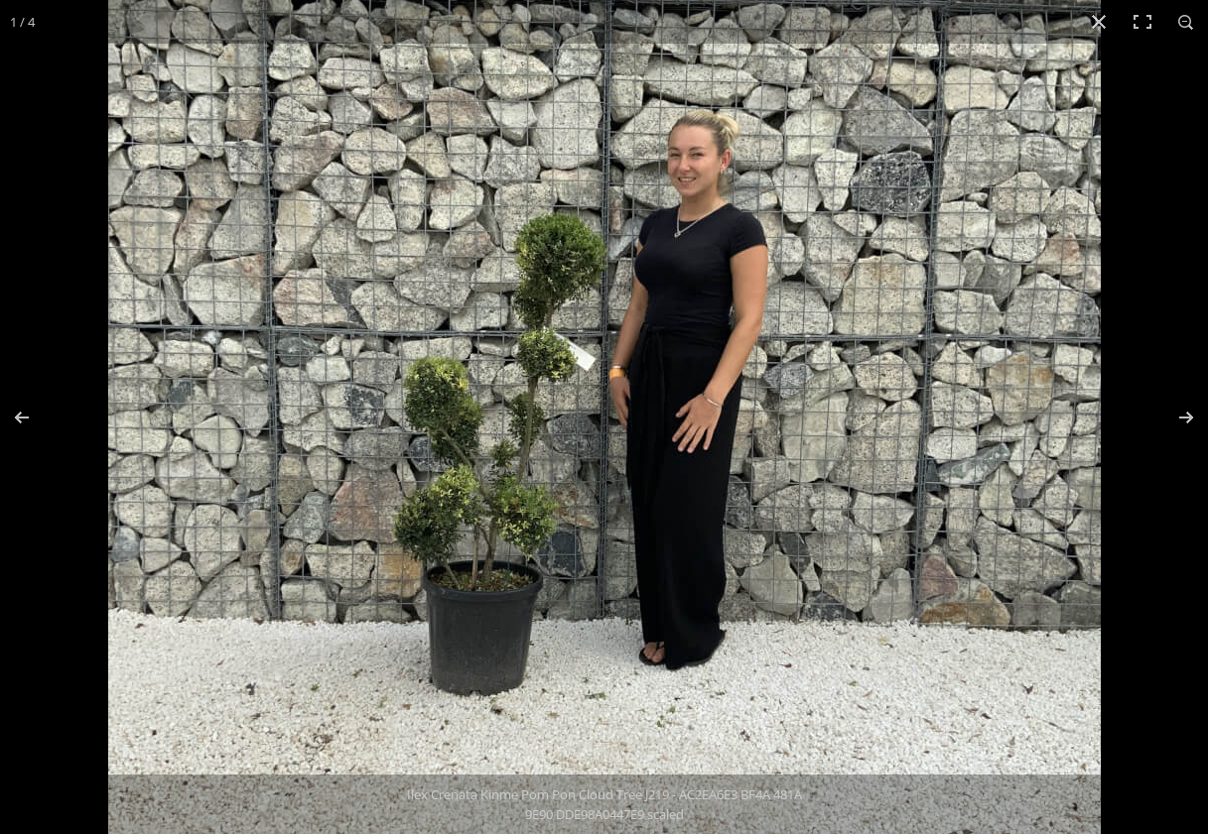
click at [578, 492] on img at bounding box center [604, 382] width 992 height 992
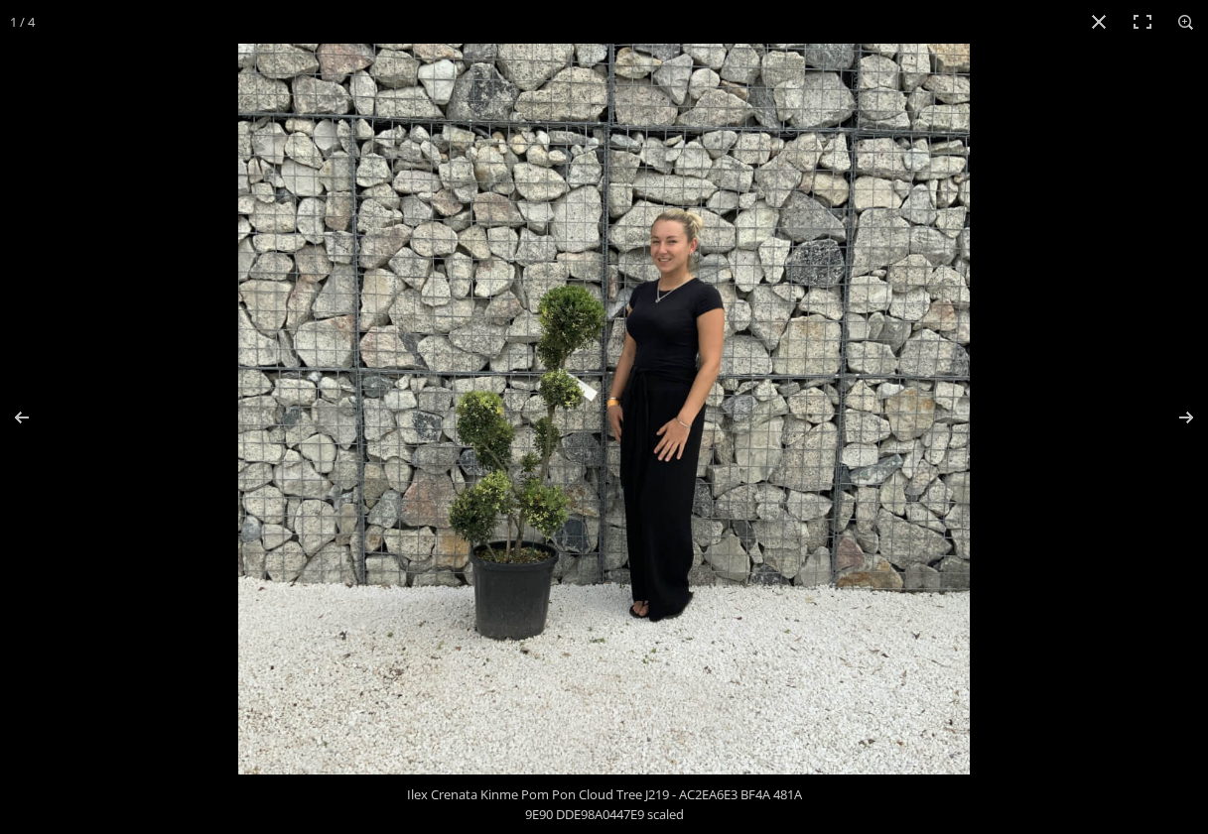
click at [578, 492] on img at bounding box center [603, 409] width 731 height 731
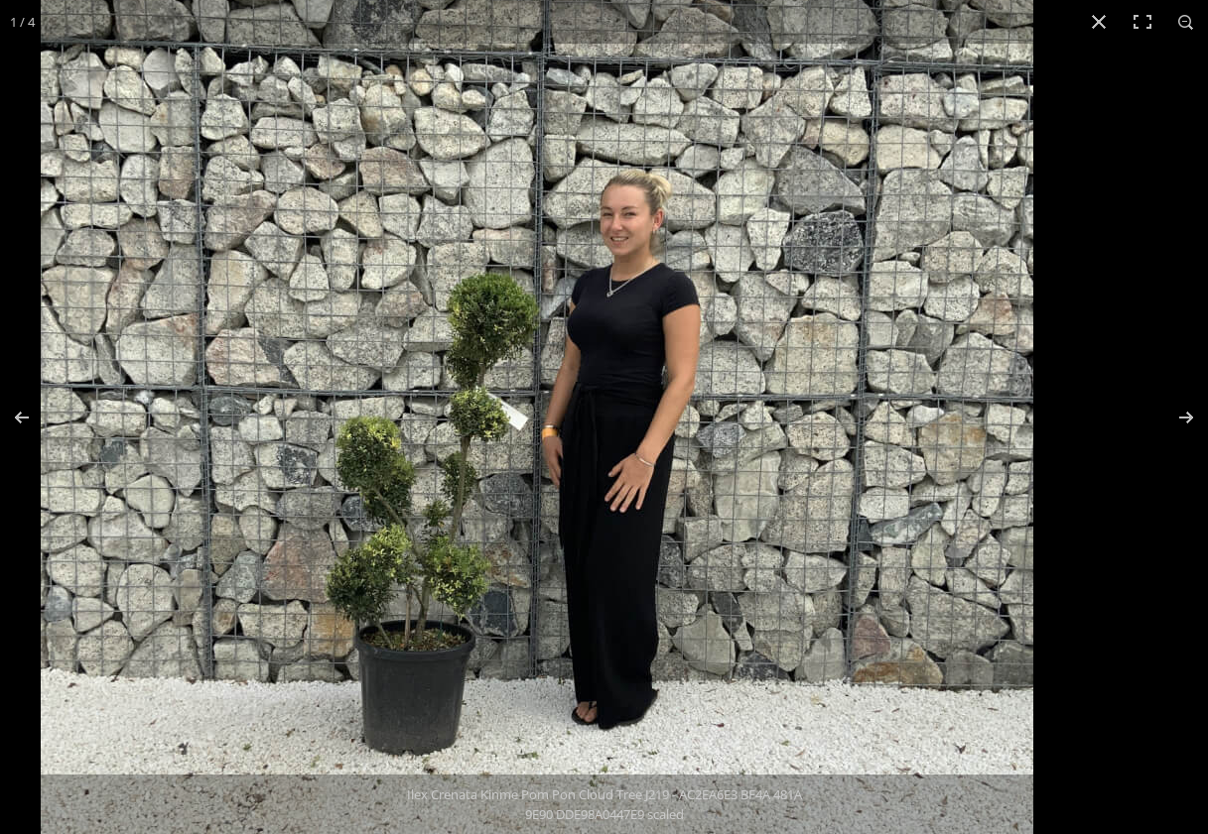
click at [339, 561] on img at bounding box center [537, 441] width 992 height 992
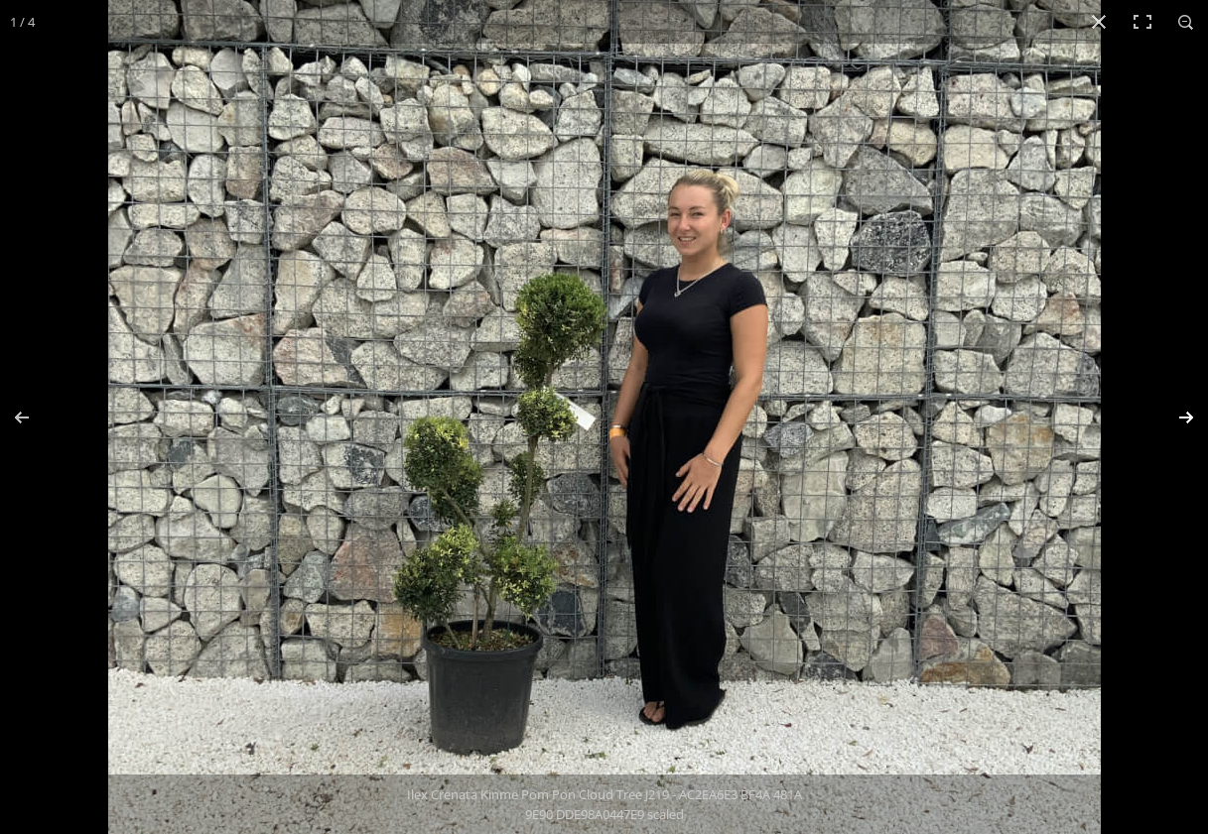
click at [1182, 415] on button "Next (arrow right)" at bounding box center [1172, 417] width 69 height 99
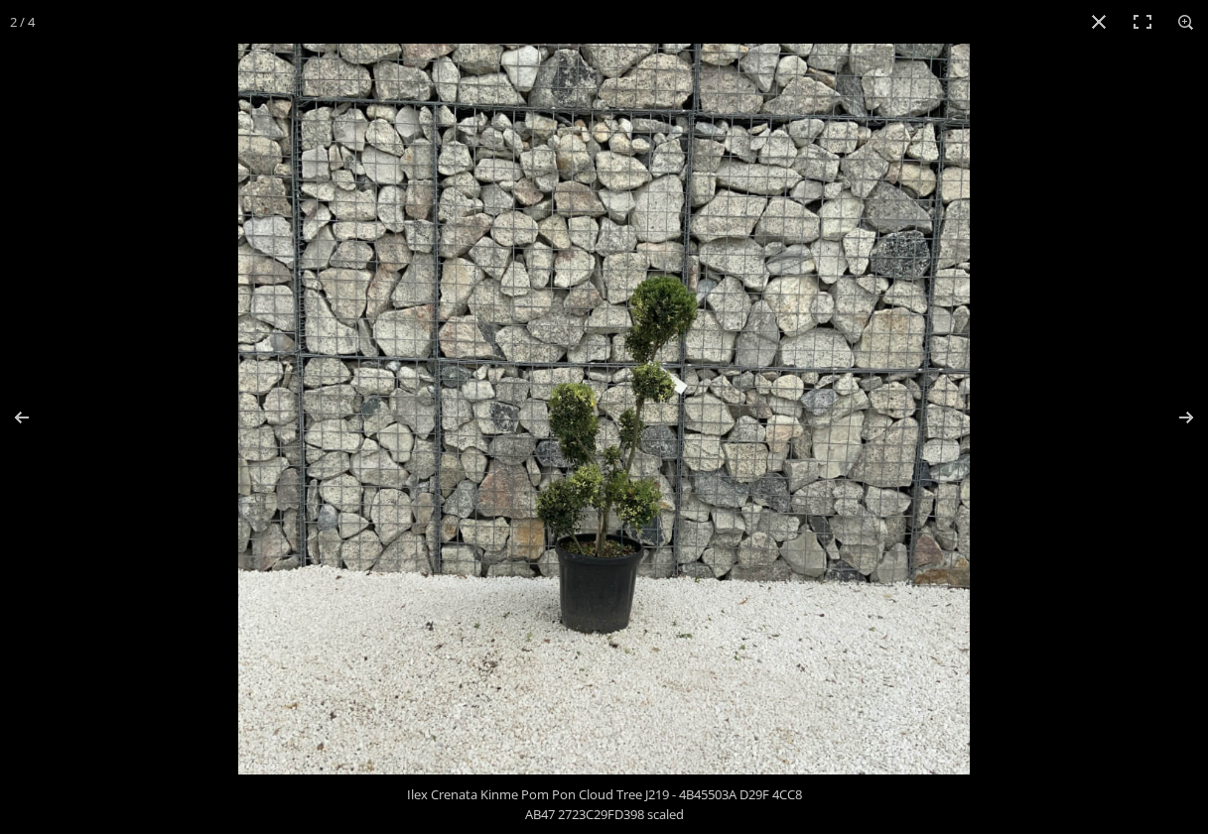
click at [620, 506] on img at bounding box center [603, 409] width 731 height 731
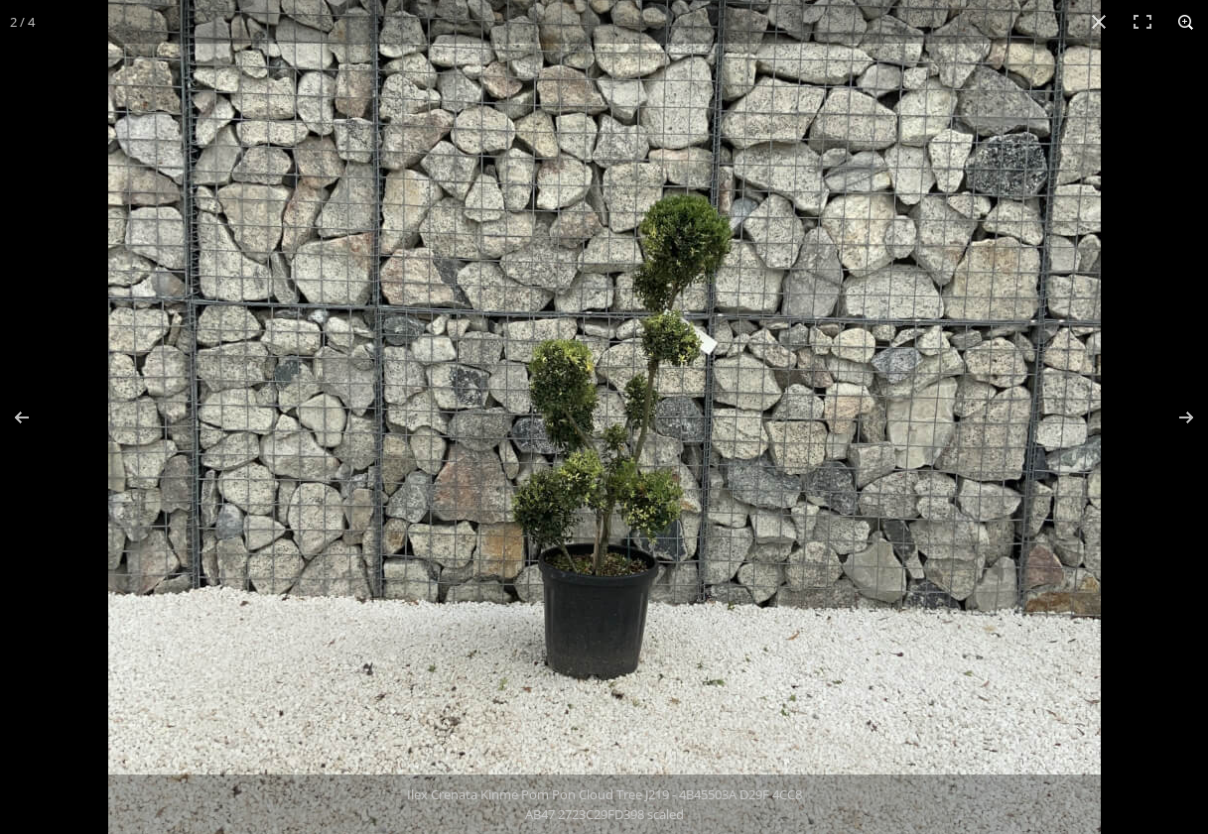
click at [1183, 21] on button "Zoom in/out" at bounding box center [1186, 22] width 44 height 44
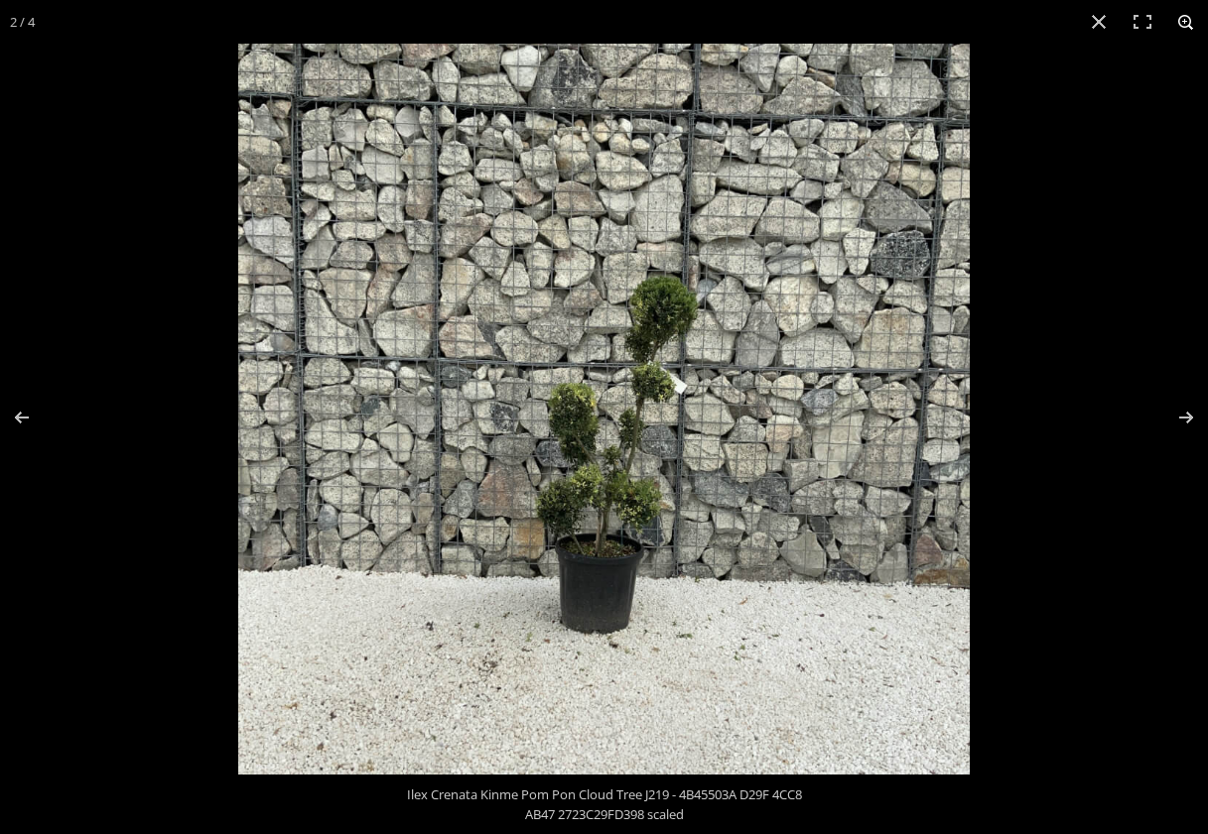
click at [1183, 21] on button "Zoom in/out" at bounding box center [1186, 22] width 44 height 44
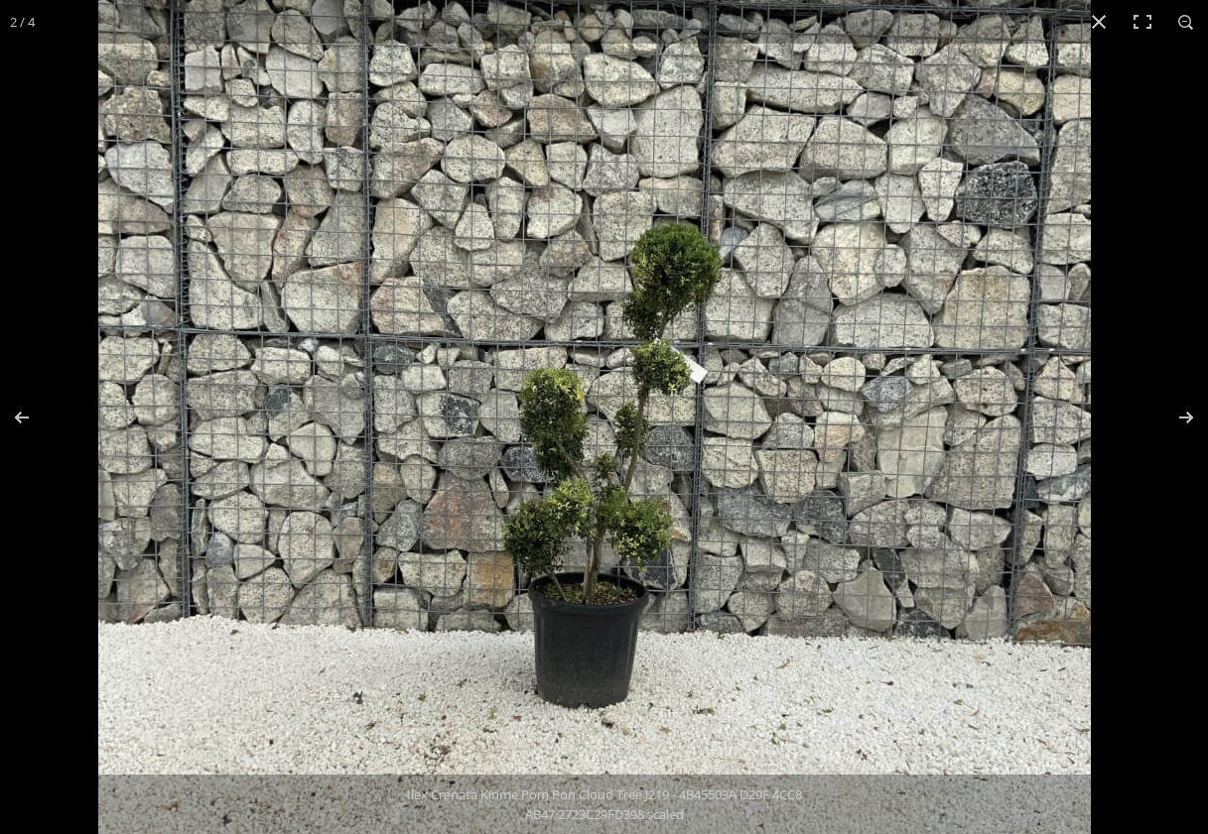
click at [848, 503] on img at bounding box center [594, 404] width 992 height 992
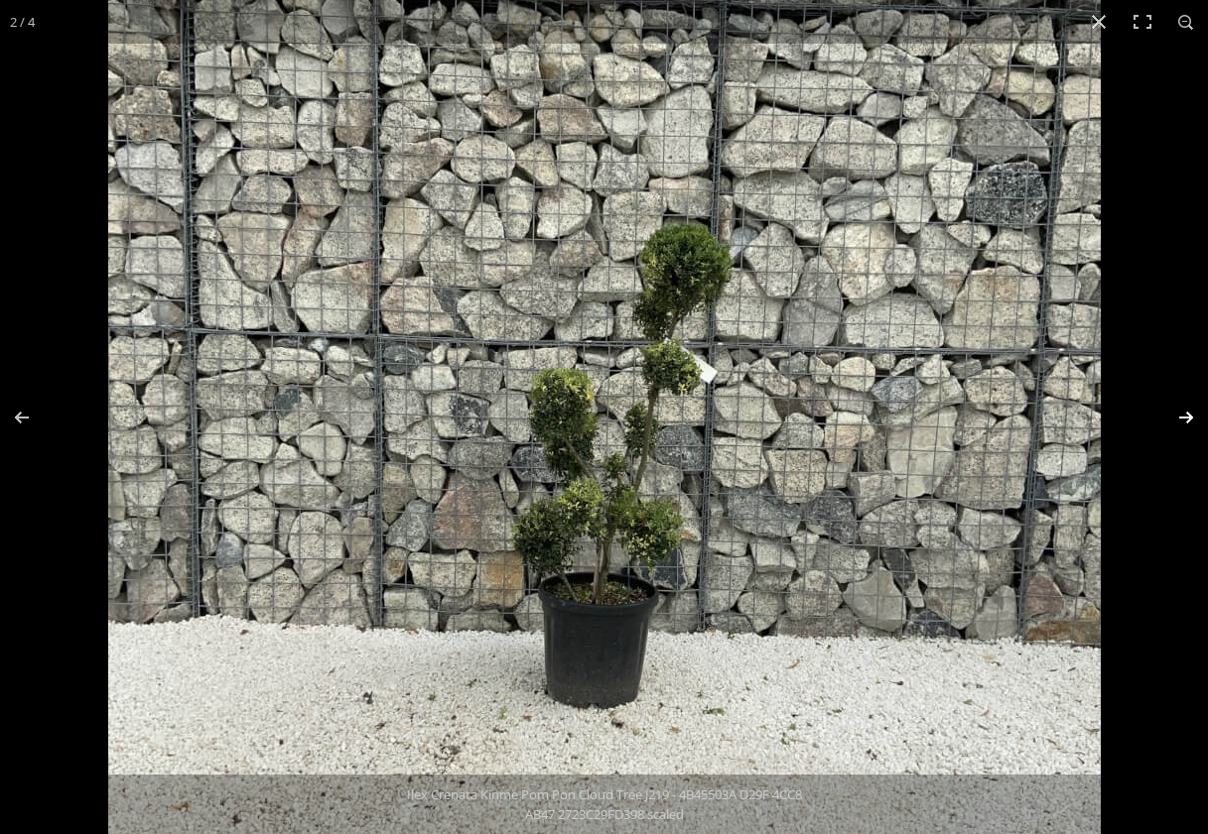
click at [1176, 414] on button "Next (arrow right)" at bounding box center [1172, 417] width 69 height 99
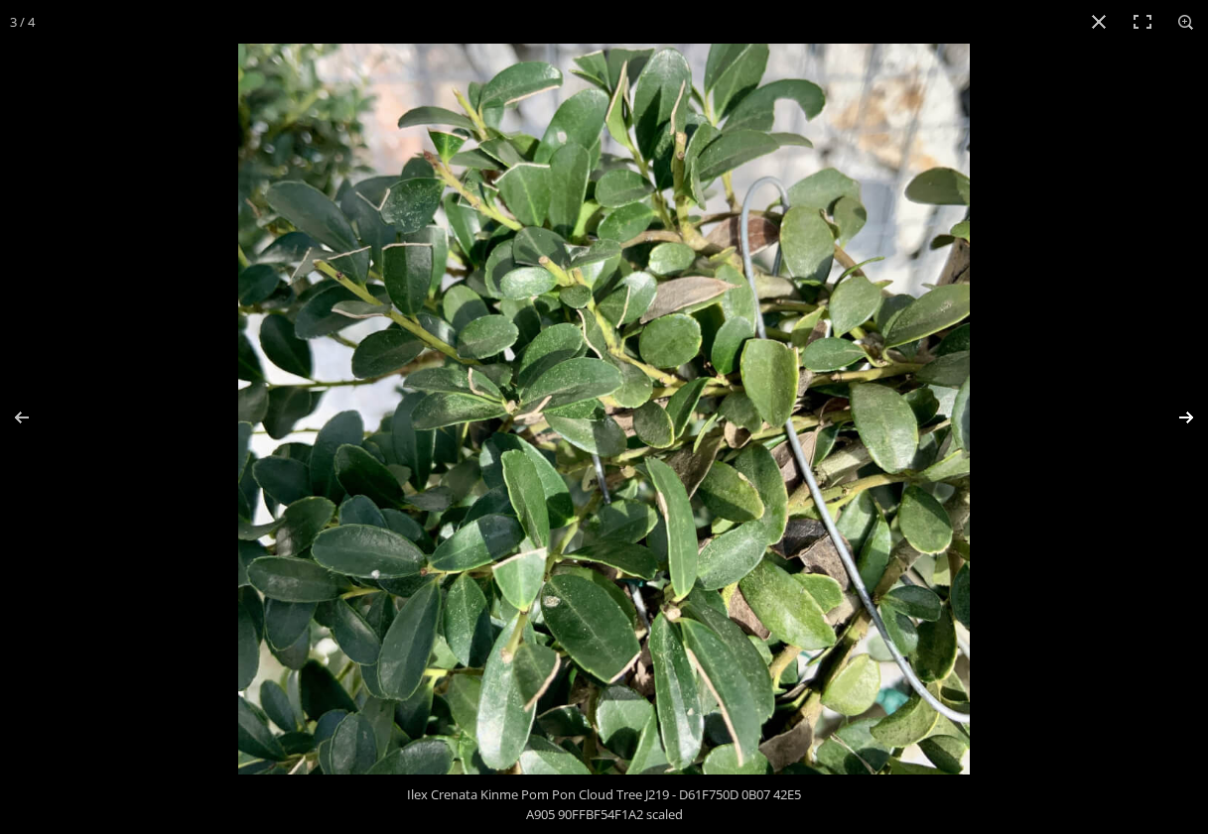
click at [1176, 414] on button "Next (arrow right)" at bounding box center [1172, 417] width 69 height 99
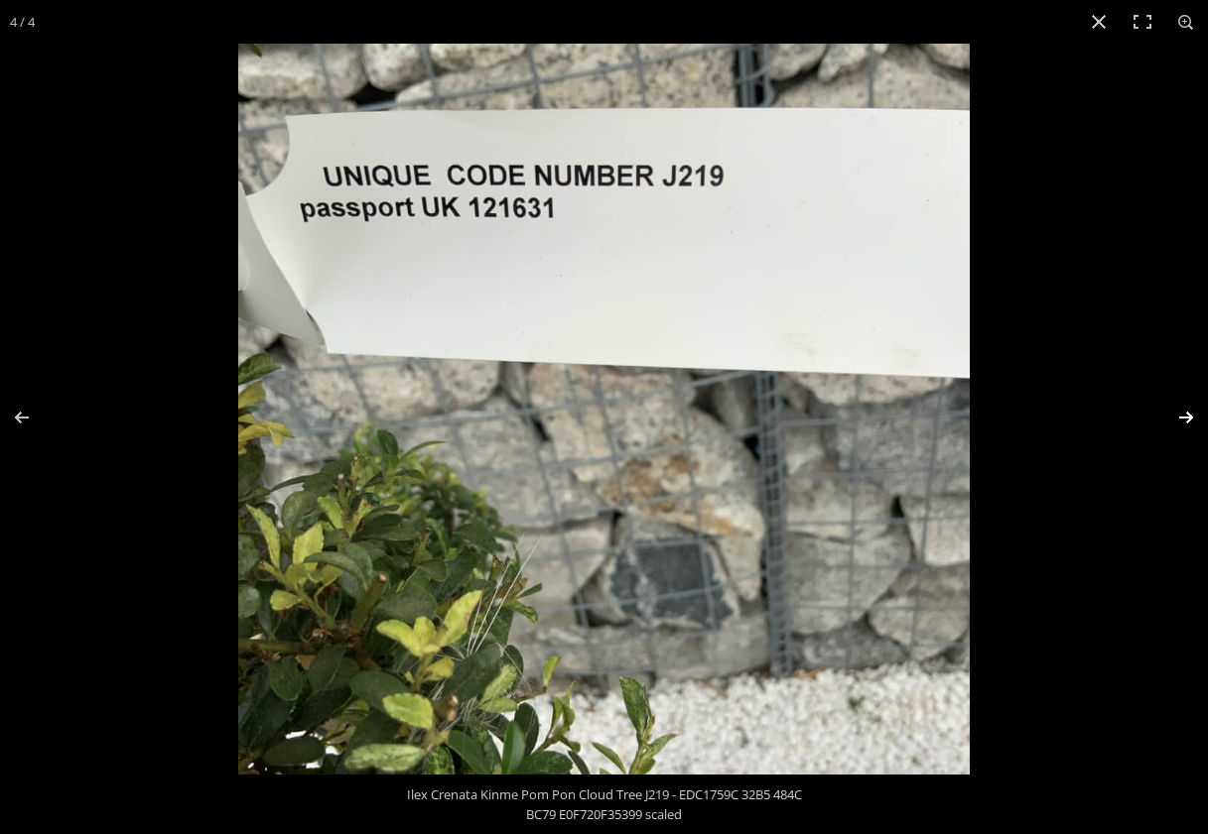
click at [1177, 414] on button "Next (arrow right)" at bounding box center [1172, 417] width 69 height 99
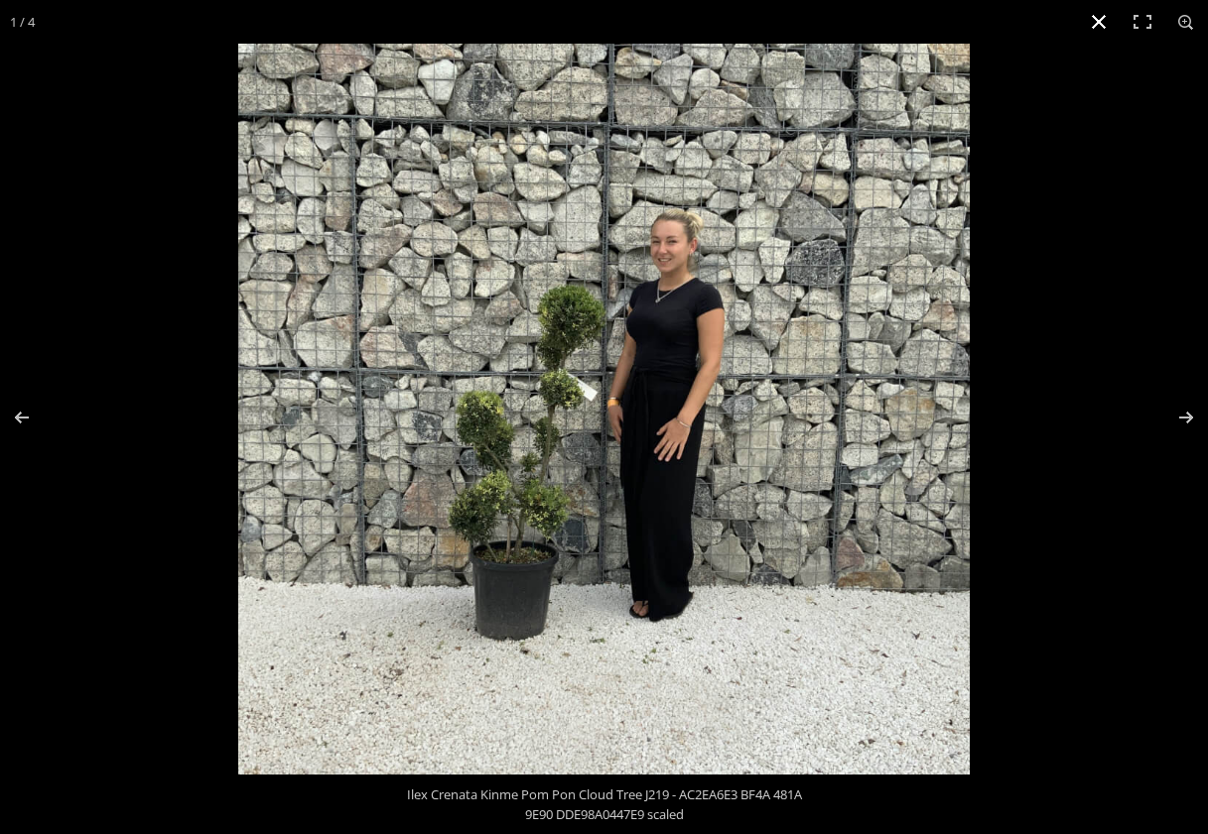
click at [1096, 25] on button "Close (Esc)" at bounding box center [1099, 22] width 44 height 44
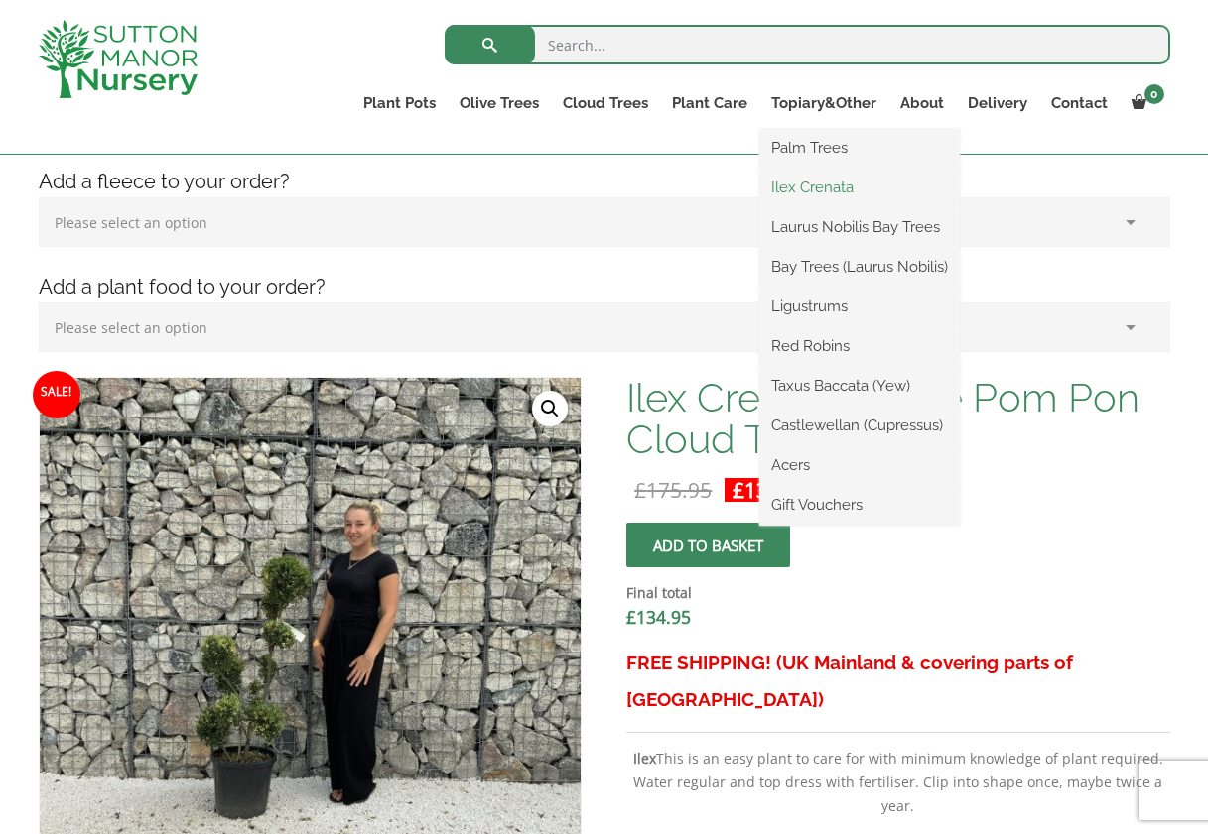
click at [836, 188] on link "Ilex Crenata" at bounding box center [859, 188] width 200 height 30
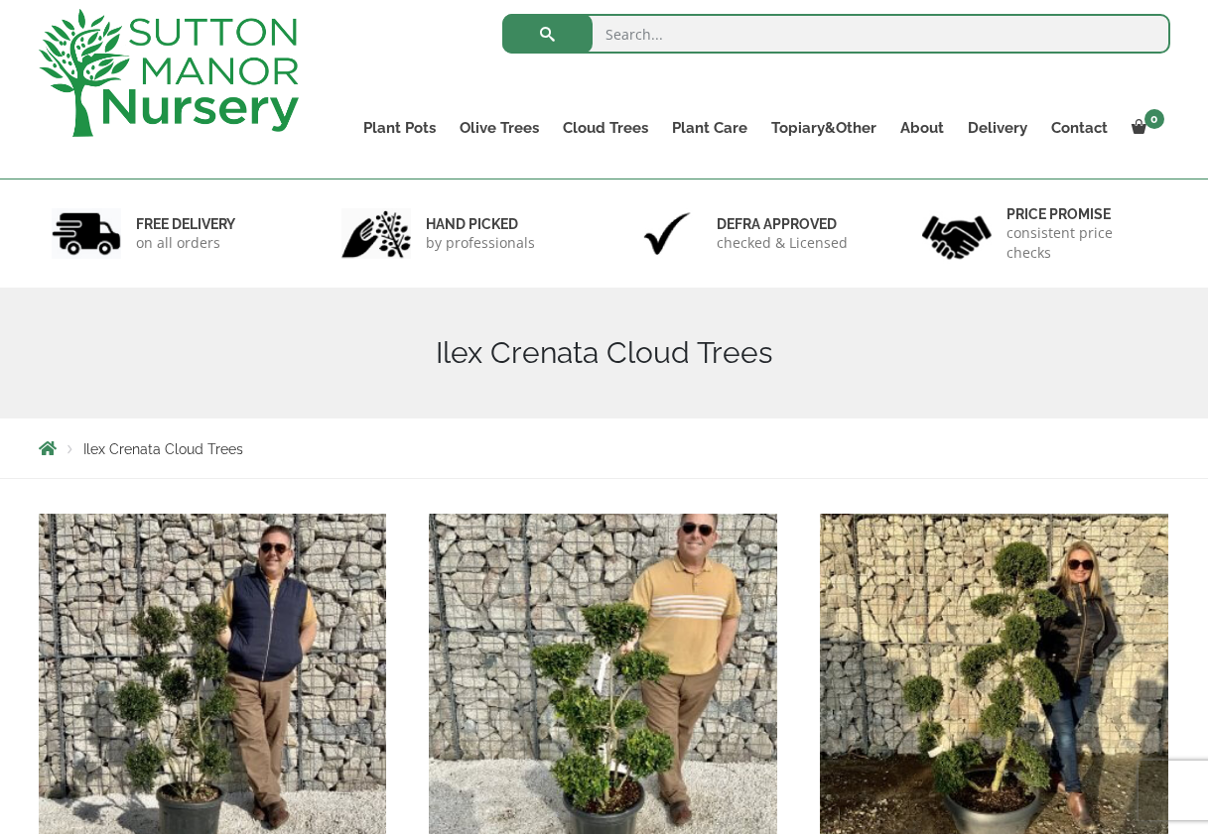
scroll to position [198, 0]
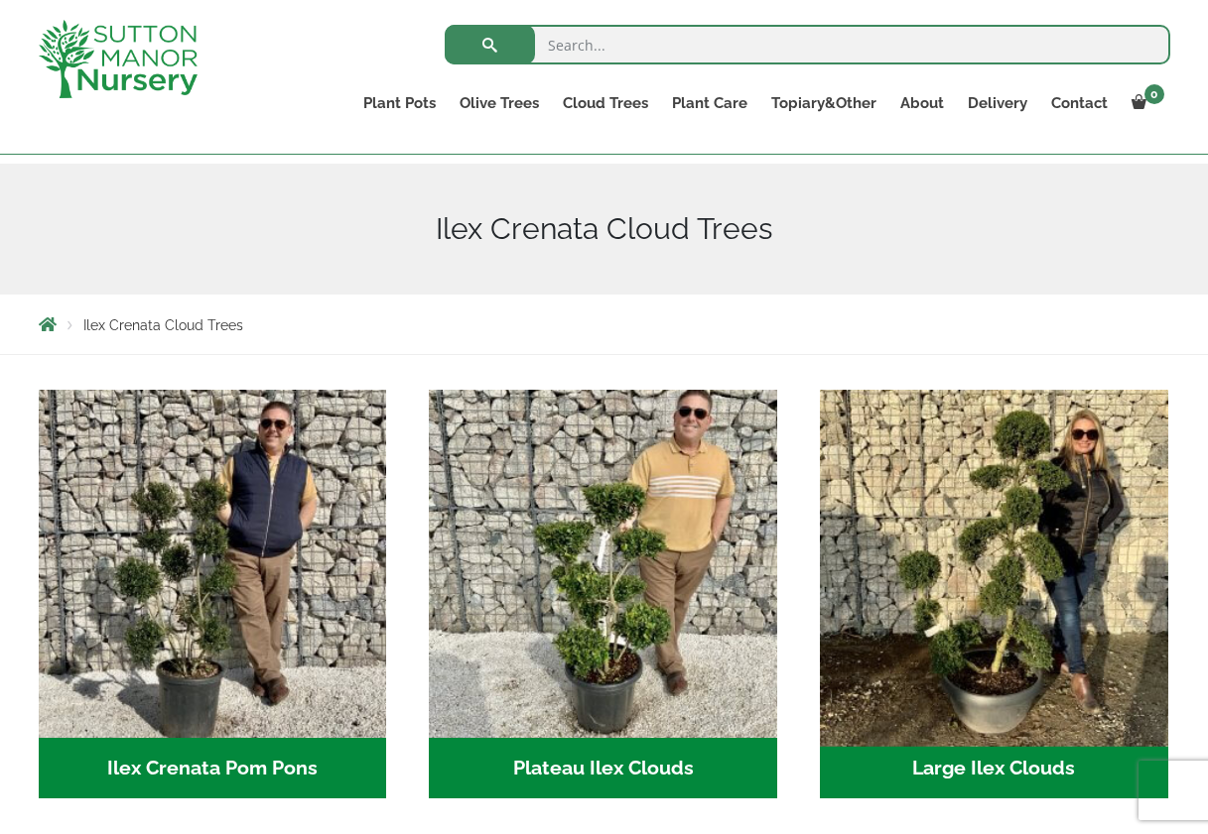
click at [1033, 622] on img "Visit product category Large Ilex Clouds" at bounding box center [993, 563] width 365 height 365
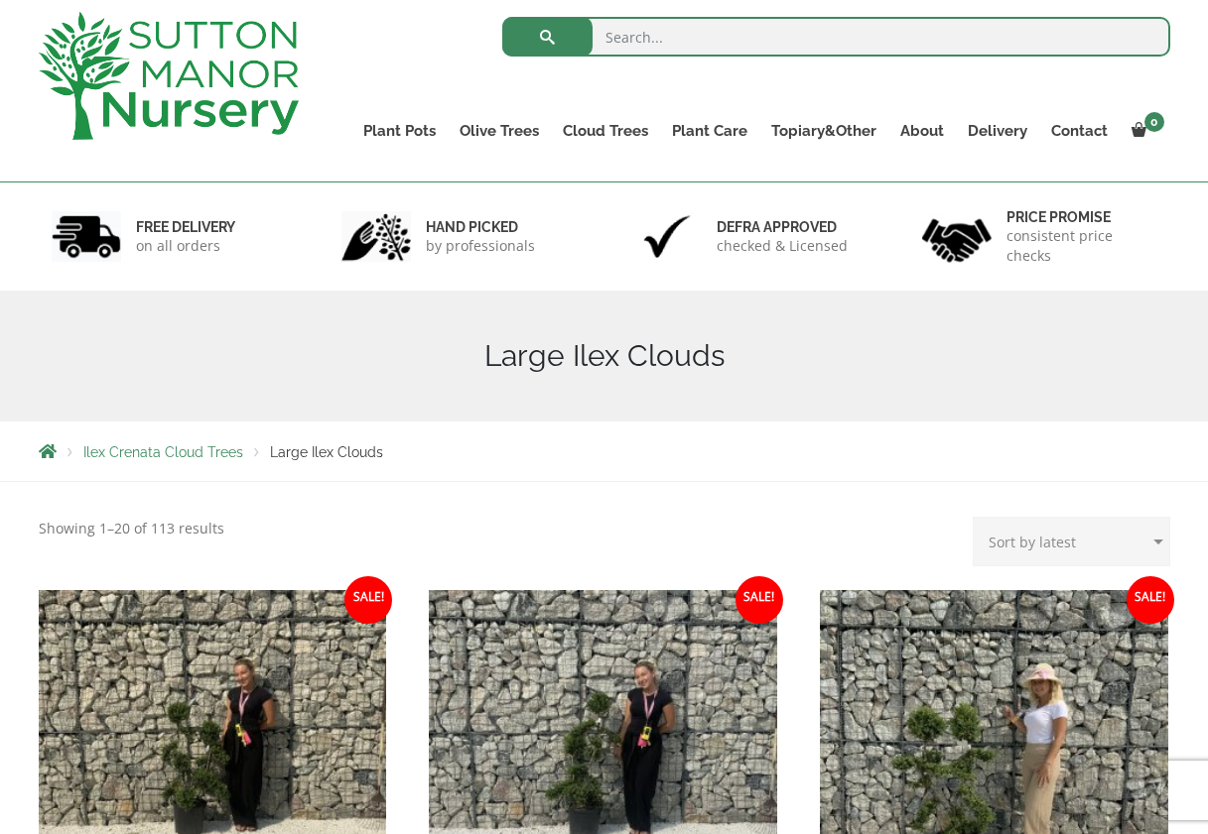
scroll to position [298, 0]
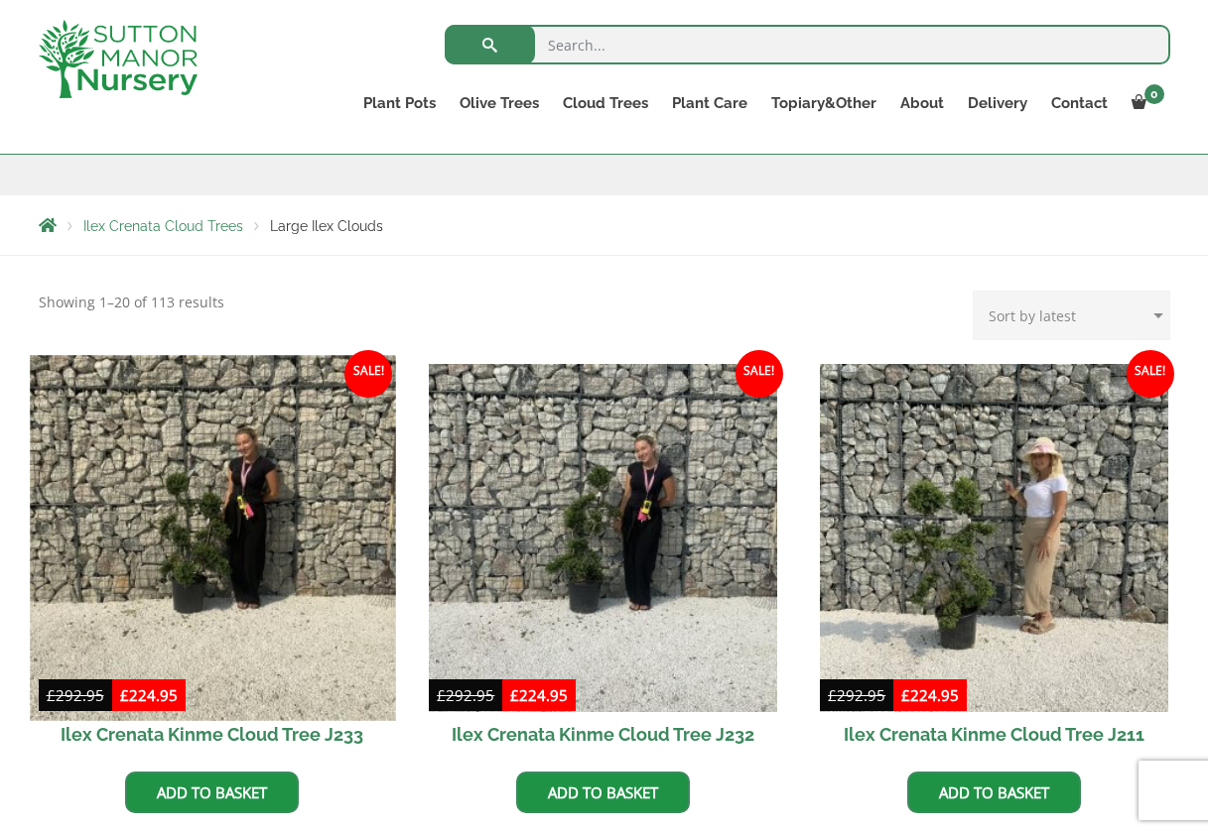
click at [218, 560] on img at bounding box center [212, 537] width 365 height 365
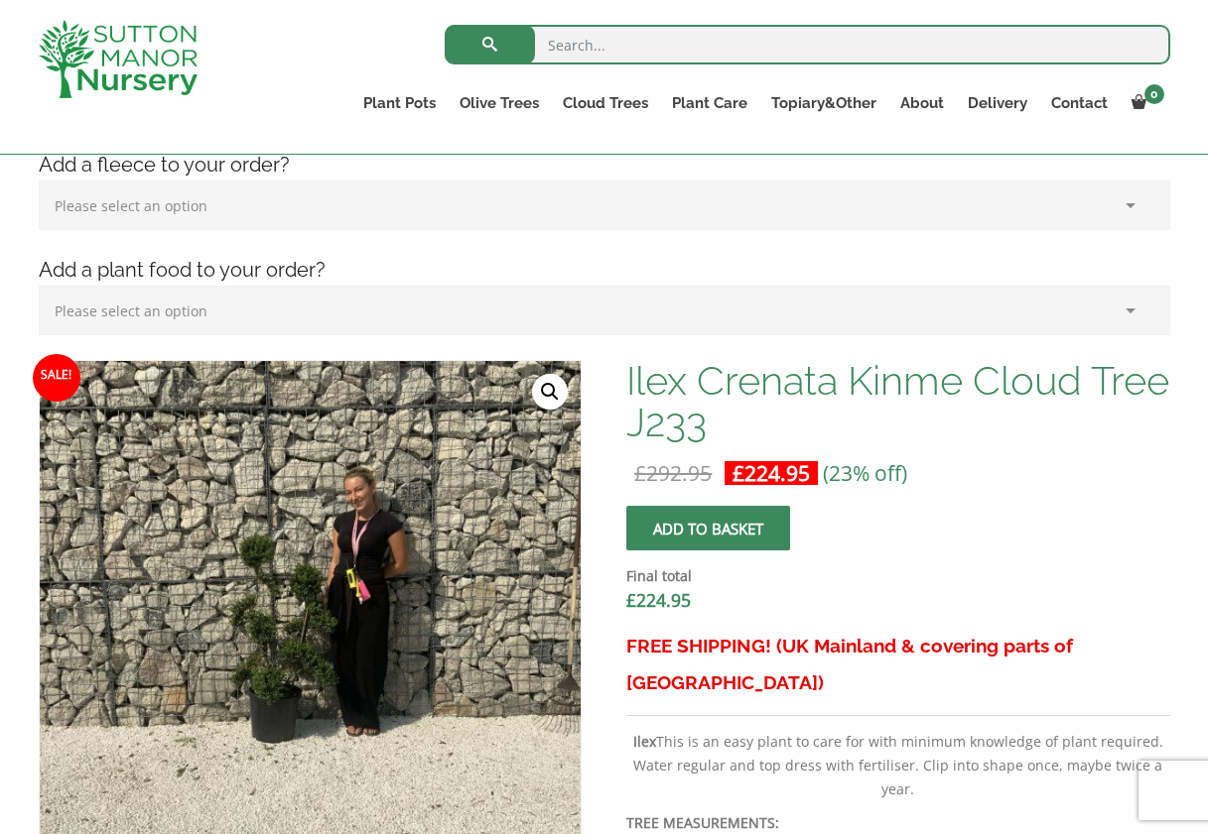
scroll to position [595, 0]
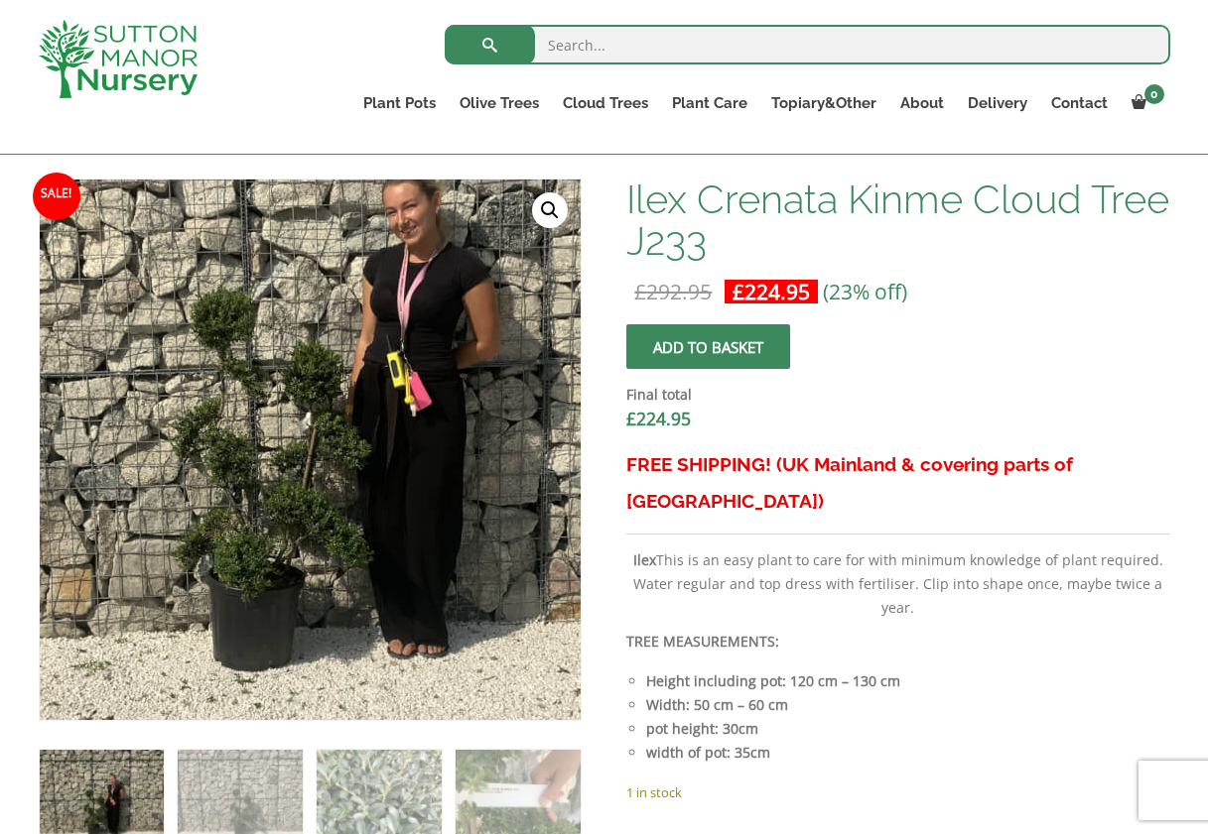
click at [297, 431] on img at bounding box center [320, 466] width 992 height 992
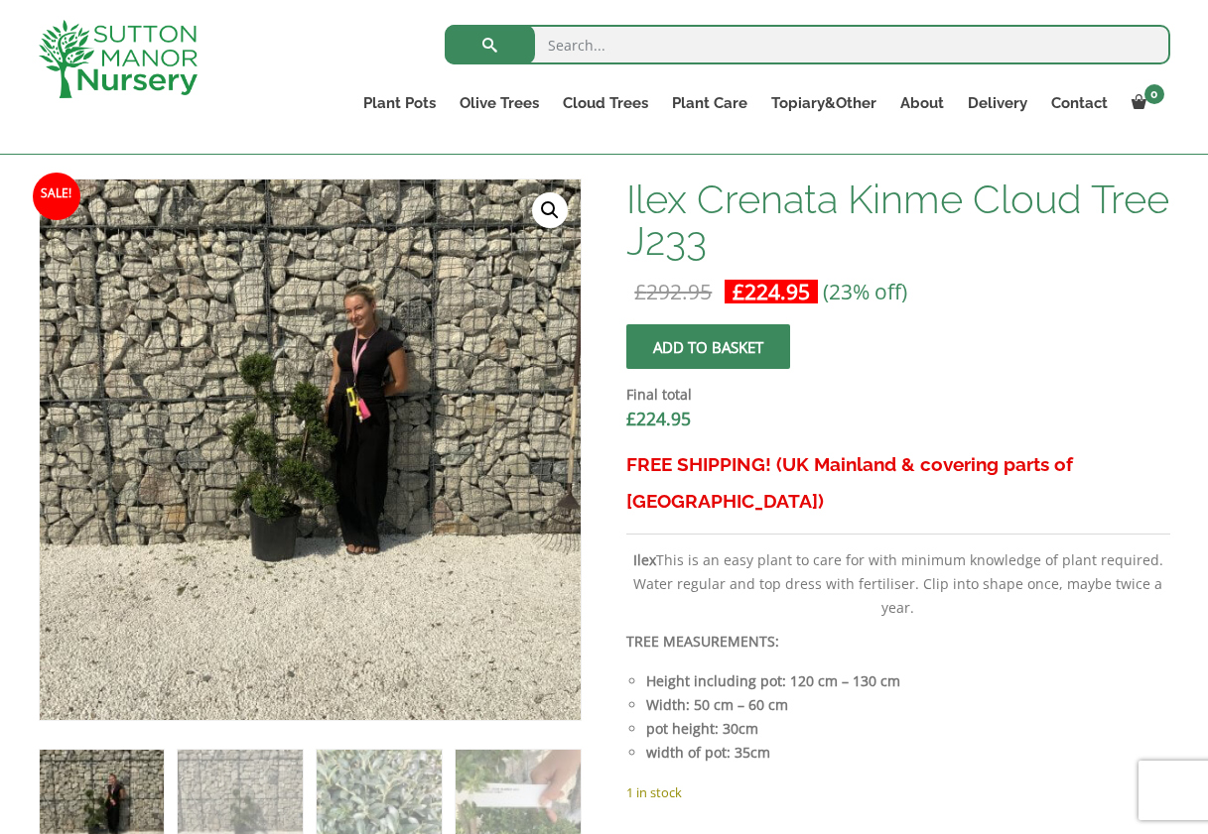
click at [554, 213] on link "🔍" at bounding box center [550, 210] width 36 height 36
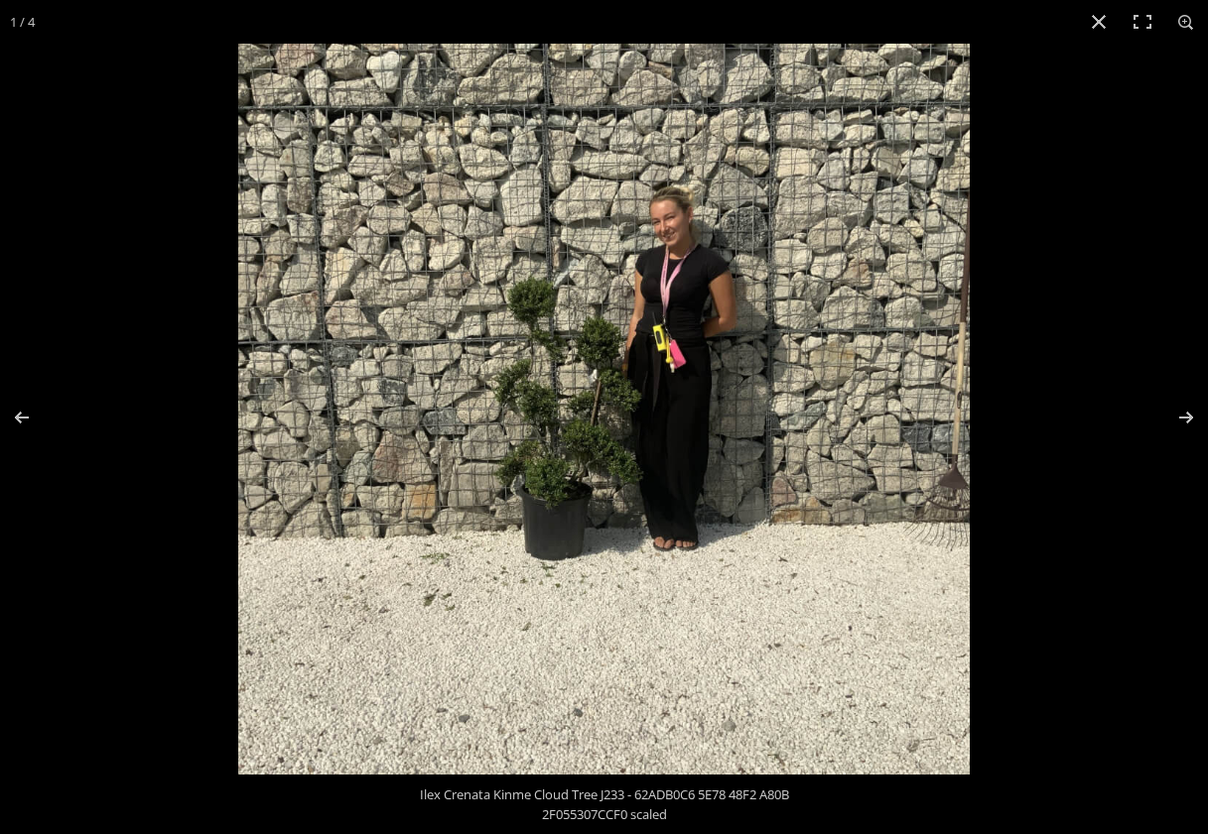
click at [561, 452] on img at bounding box center [603, 409] width 731 height 731
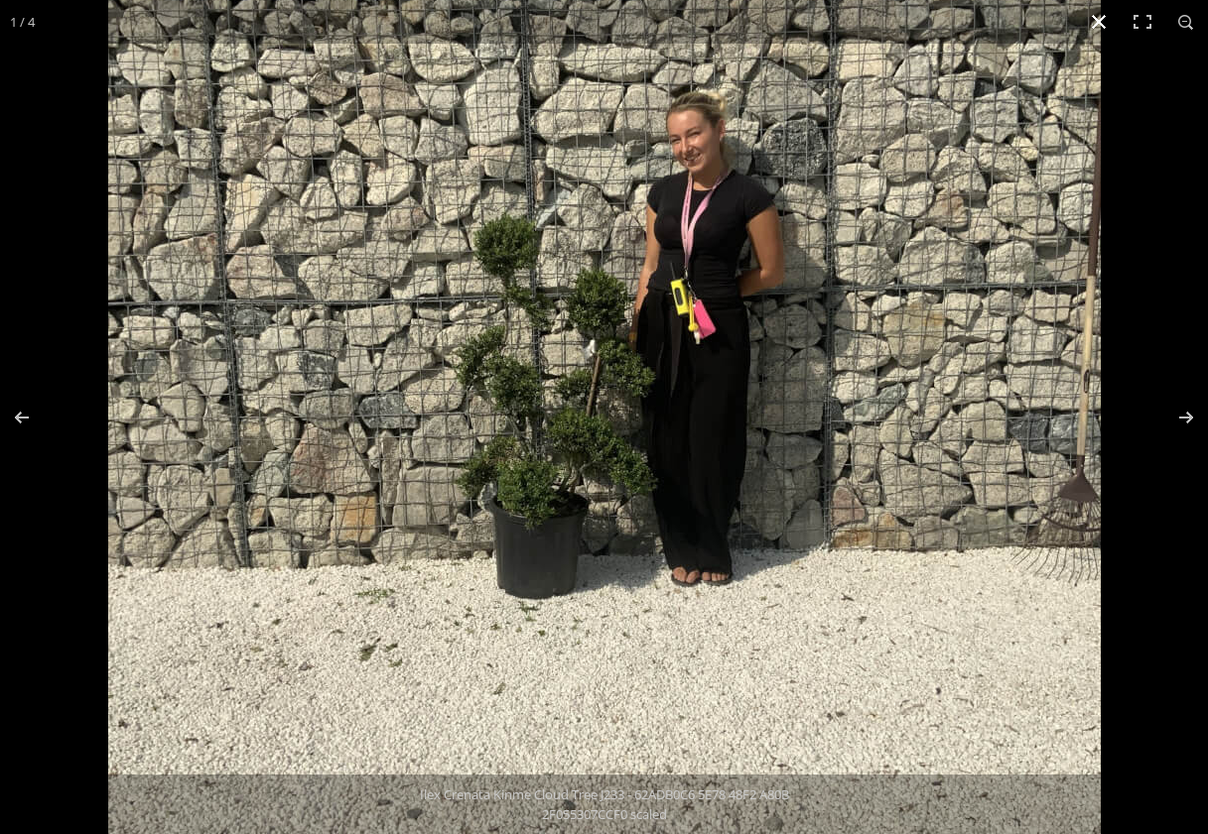
click at [1104, 19] on button "Close (Esc)" at bounding box center [1099, 22] width 44 height 44
